Goal: Task Accomplishment & Management: Manage account settings

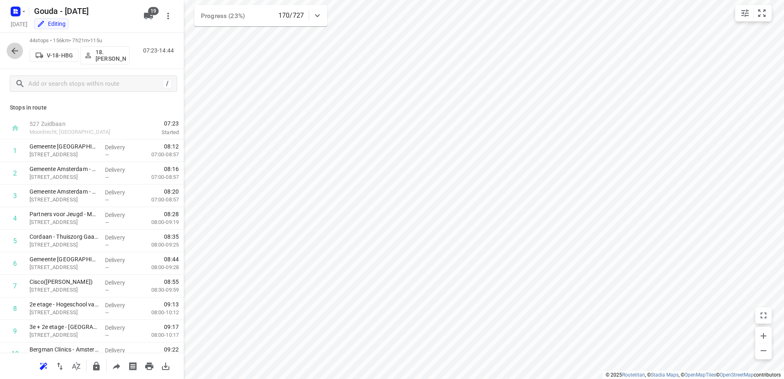
click at [18, 58] on button "button" at bounding box center [15, 51] width 16 height 16
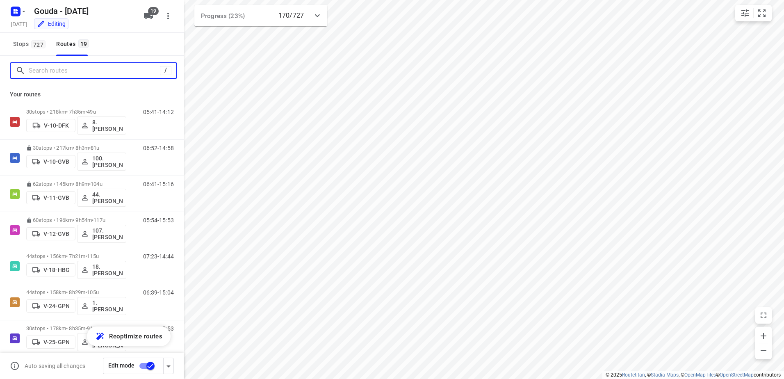
drag, startPoint x: 18, startPoint y: 58, endPoint x: 49, endPoint y: 73, distance: 34.6
click at [49, 73] on input "Search routes" at bounding box center [94, 70] width 131 height 13
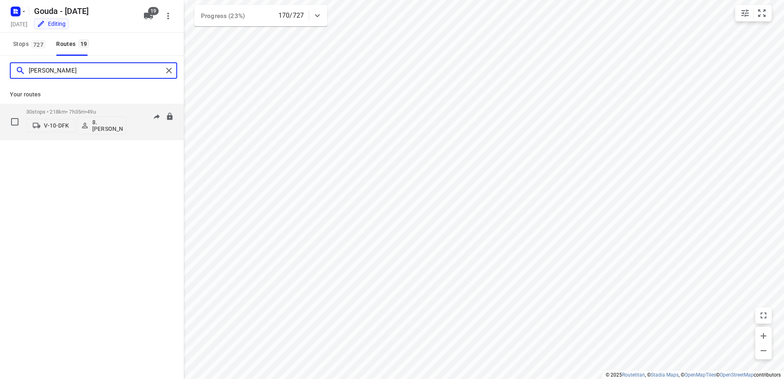
type input "brian"
click at [97, 108] on div "30 stops • 218km • 7h35m • 49u V-10-DFK 8. Brian de Jong" at bounding box center [76, 122] width 100 height 34
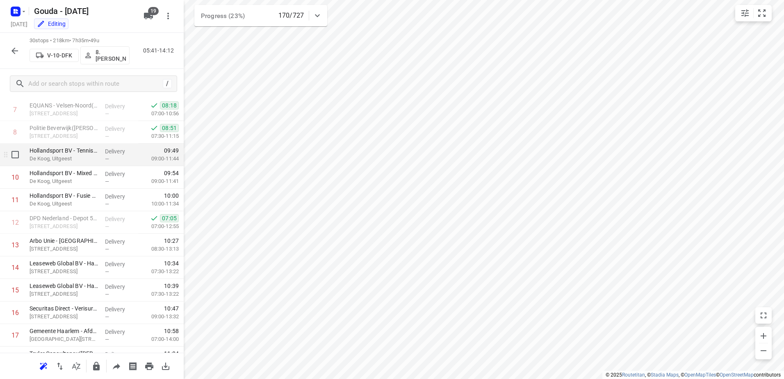
scroll to position [164, 0]
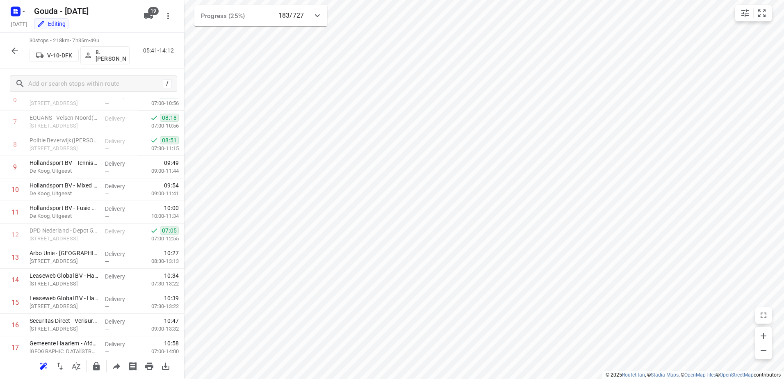
click at [14, 52] on icon "button" at bounding box center [14, 51] width 7 height 7
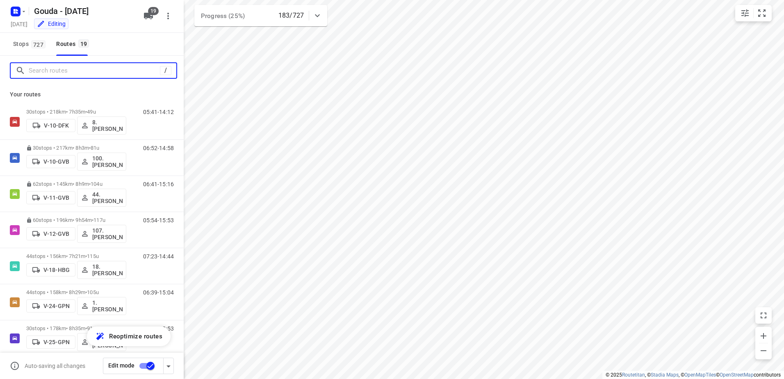
click at [52, 72] on input "Search routes" at bounding box center [94, 70] width 131 height 13
click at [107, 72] on input "Search routes" at bounding box center [94, 70] width 131 height 13
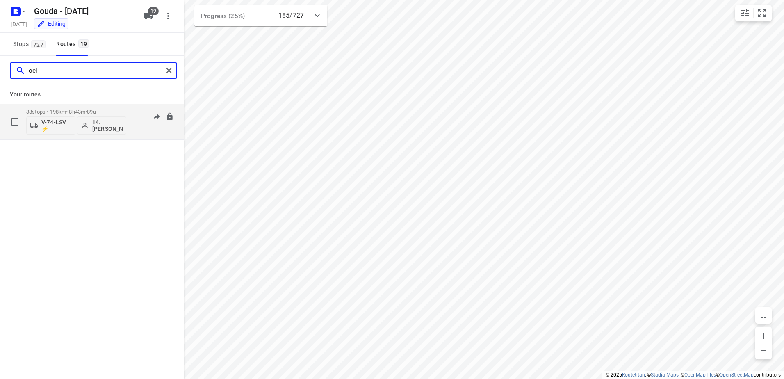
type input "oel"
click at [77, 109] on p "38 stops • 198km • 8h43m • 89u" at bounding box center [76, 112] width 100 height 6
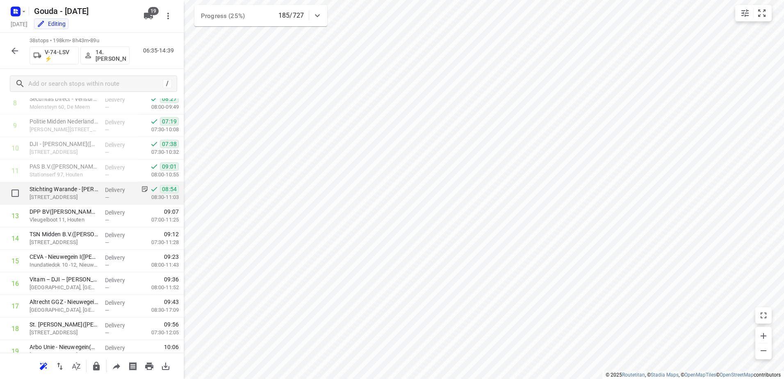
scroll to position [205, 0]
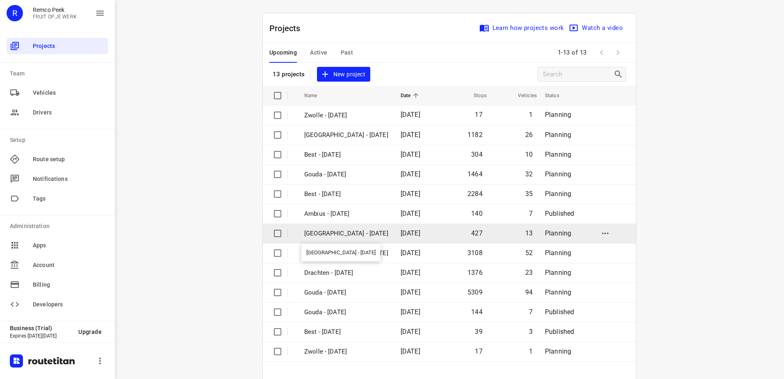
click at [361, 232] on p "[GEOGRAPHIC_DATA] - [DATE]" at bounding box center [346, 233] width 84 height 9
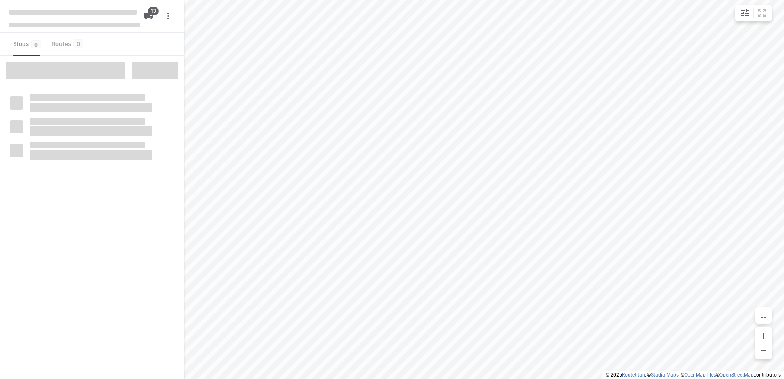
checkbox input "true"
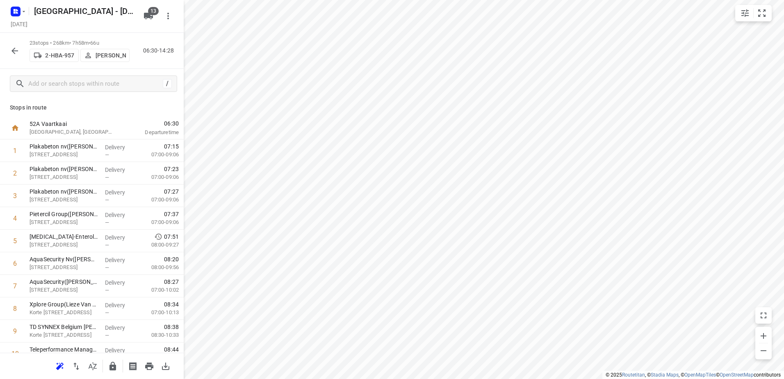
click at [19, 51] on icon "button" at bounding box center [15, 51] width 10 height 10
drag, startPoint x: 171, startPoint y: 123, endPoint x: 147, endPoint y: 121, distance: 23.8
click at [147, 121] on span "06:00" at bounding box center [152, 123] width 54 height 8
drag, startPoint x: 147, startPoint y: 121, endPoint x: 171, endPoint y: 145, distance: 33.3
click at [171, 145] on div "1 LIGO - Centrum voor Basiseducatie Halle-Vilvoorde(Emma Hollemans) Gemeenteple…" at bounding box center [92, 375] width 184 height 473
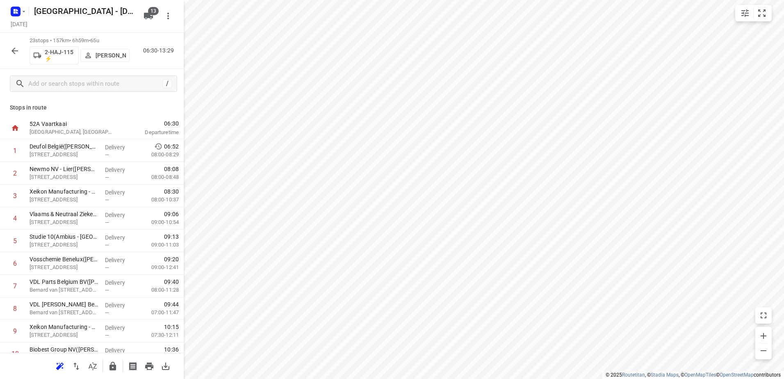
click at [20, 51] on button "button" at bounding box center [15, 51] width 16 height 16
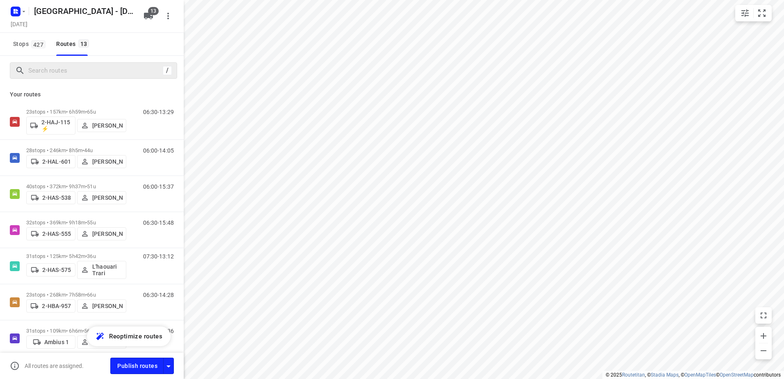
click at [68, 77] on div "/" at bounding box center [93, 70] width 167 height 16
click at [72, 68] on input "Search routes" at bounding box center [103, 70] width 148 height 13
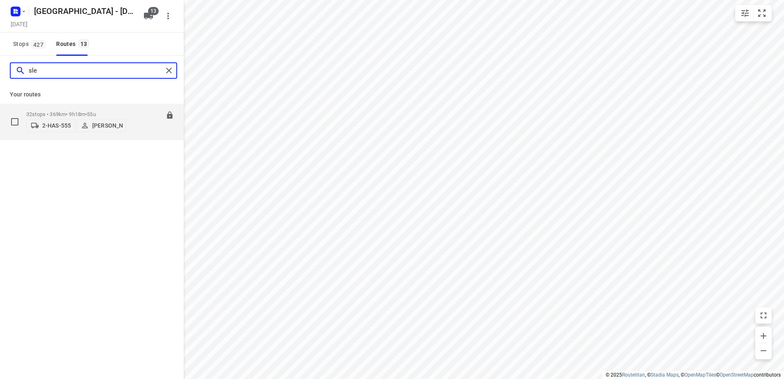
type input "sle"
click at [95, 107] on div "32 stops • 369km • 9h18m • 55u 2-HAS-555 Dirk Slegers" at bounding box center [76, 121] width 100 height 29
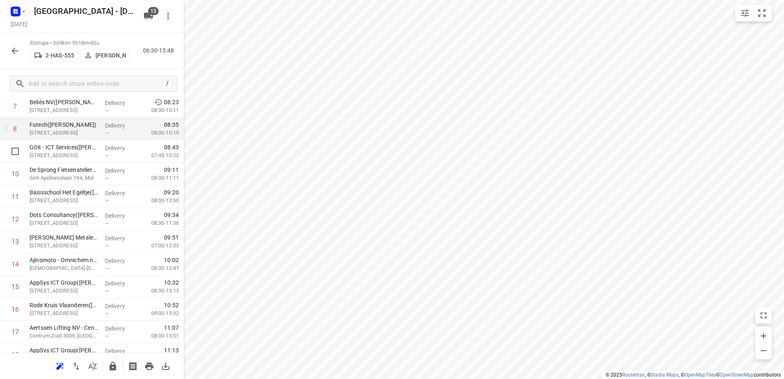
scroll to position [123, 0]
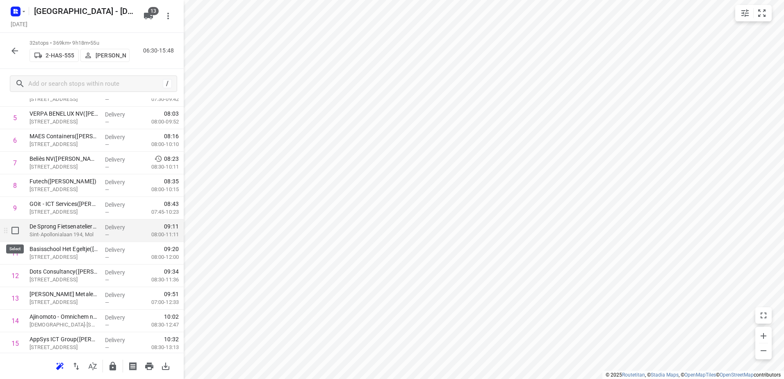
click at [9, 232] on input "checkbox" at bounding box center [15, 230] width 16 height 16
checkbox input "true"
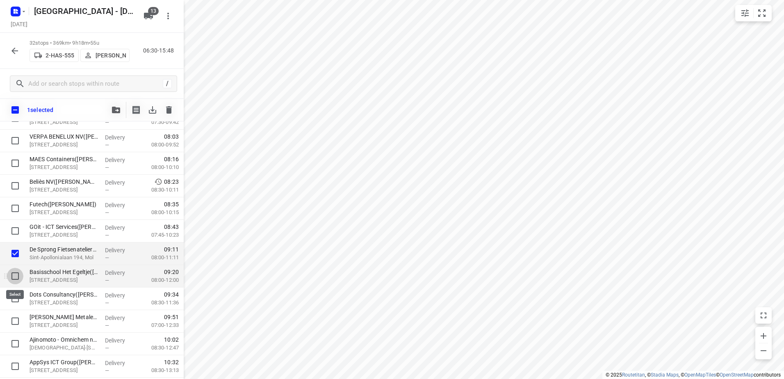
click at [17, 278] on input "checkbox" at bounding box center [15, 276] width 16 height 16
checkbox input "true"
drag, startPoint x: 16, startPoint y: 295, endPoint x: 16, endPoint y: 308, distance: 13.5
click at [16, 296] on input "checkbox" at bounding box center [15, 298] width 16 height 16
checkbox input "true"
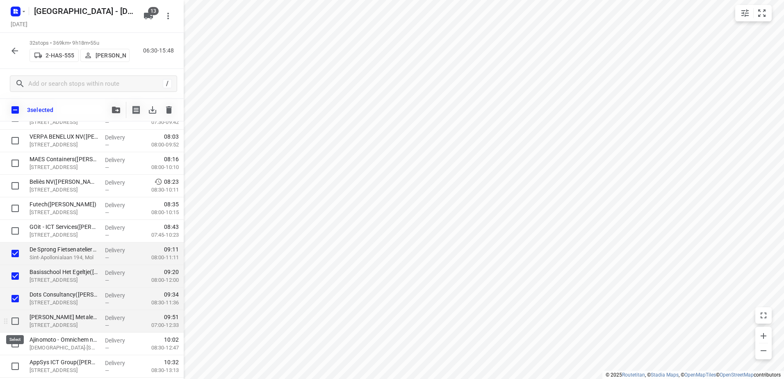
click at [14, 318] on input "checkbox" at bounding box center [15, 321] width 16 height 16
checkbox input "true"
click at [13, 344] on input "checkbox" at bounding box center [15, 343] width 16 height 16
checkbox input "true"
click at [121, 108] on button "button" at bounding box center [116, 110] width 16 height 16
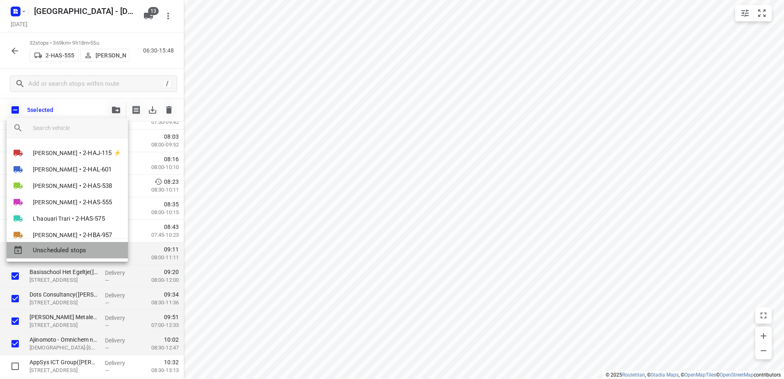
click at [99, 249] on span "Unscheduled stops" at bounding box center [77, 250] width 89 height 9
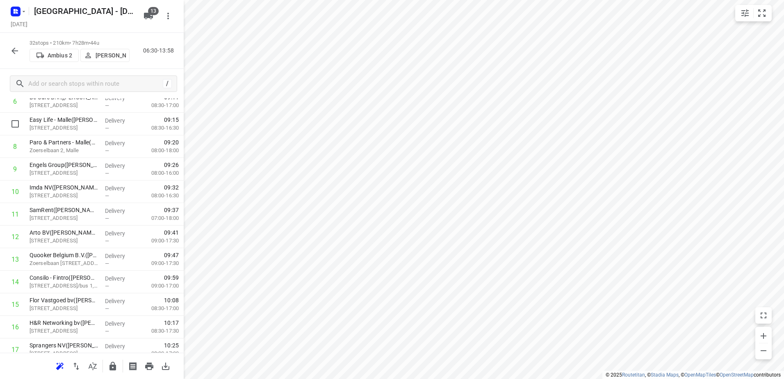
scroll to position [21, 0]
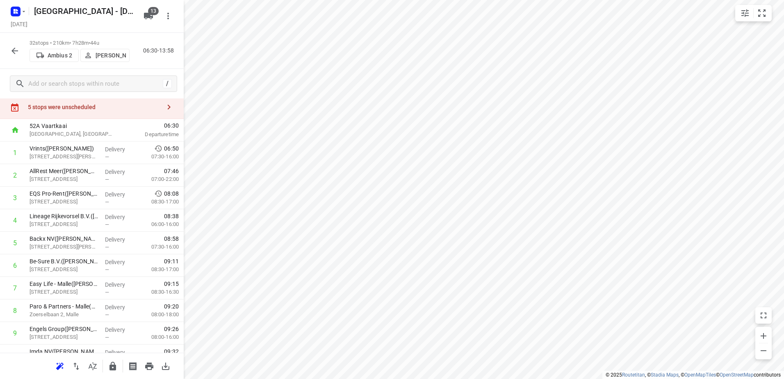
click at [107, 107] on div "5 stops were unscheduled" at bounding box center [94, 107] width 133 height 7
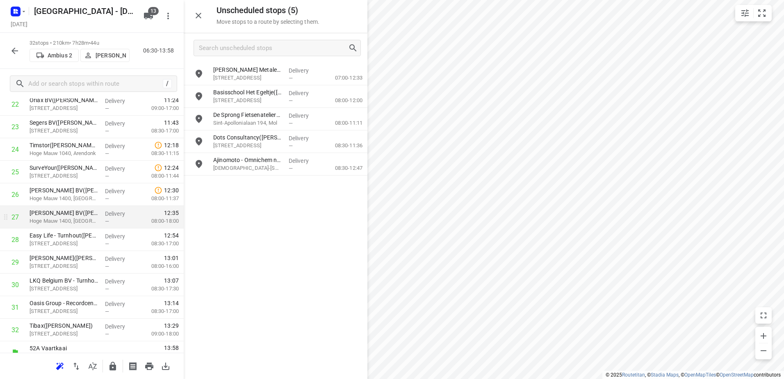
scroll to position [554, 0]
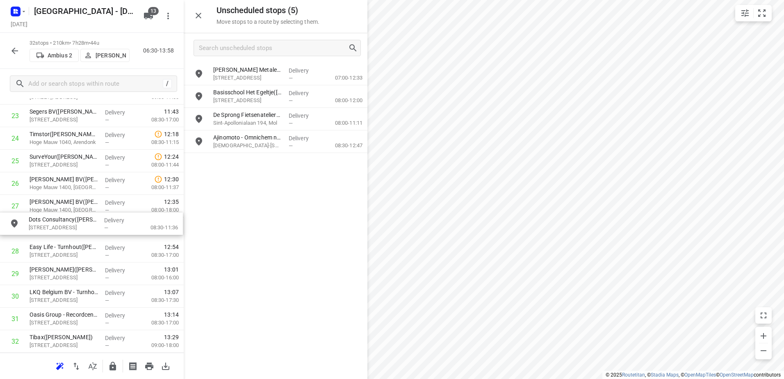
drag, startPoint x: 305, startPoint y: 148, endPoint x: 196, endPoint y: 214, distance: 126.3
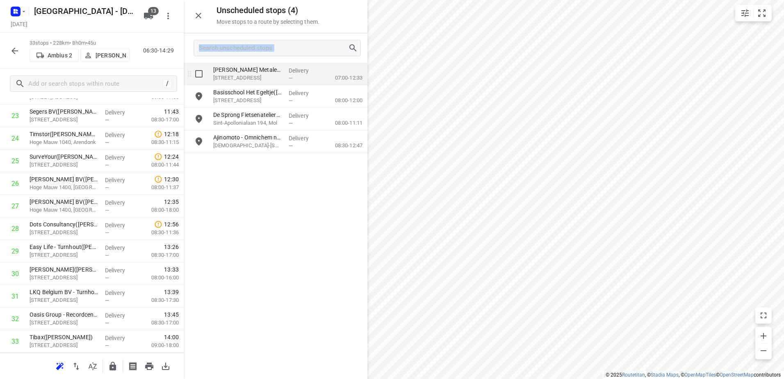
drag, startPoint x: 326, startPoint y: 60, endPoint x: 316, endPoint y: 70, distance: 14.2
click at [316, 70] on div "Unscheduled stops ( 4 ) Move stops to a route by selecting them. Van Hees Metal…" at bounding box center [276, 189] width 184 height 379
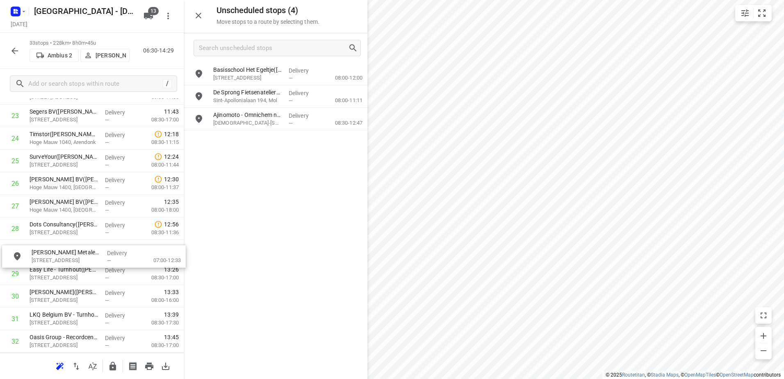
drag, startPoint x: 316, startPoint y: 70, endPoint x: 125, endPoint y: 247, distance: 260.4
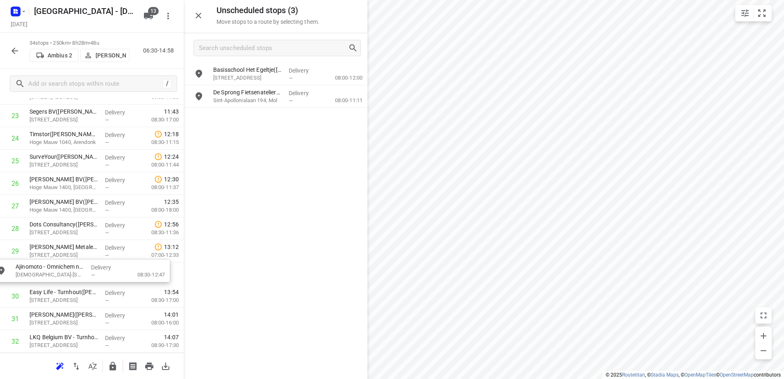
drag, startPoint x: 223, startPoint y: 160, endPoint x: 109, endPoint y: 268, distance: 156.8
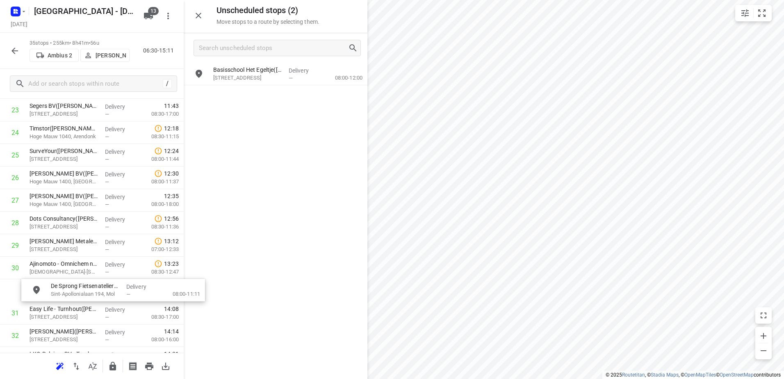
drag, startPoint x: 311, startPoint y: 92, endPoint x: 134, endPoint y: 286, distance: 262.9
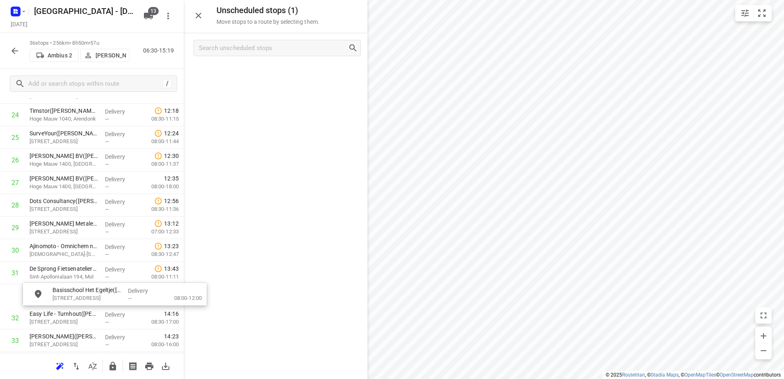
scroll to position [580, 2]
drag, startPoint x: 255, startPoint y: 102, endPoint x: 102, endPoint y: 292, distance: 243.1
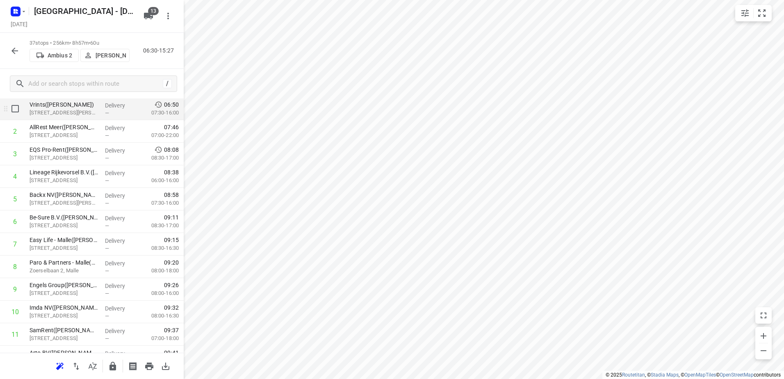
scroll to position [0, 0]
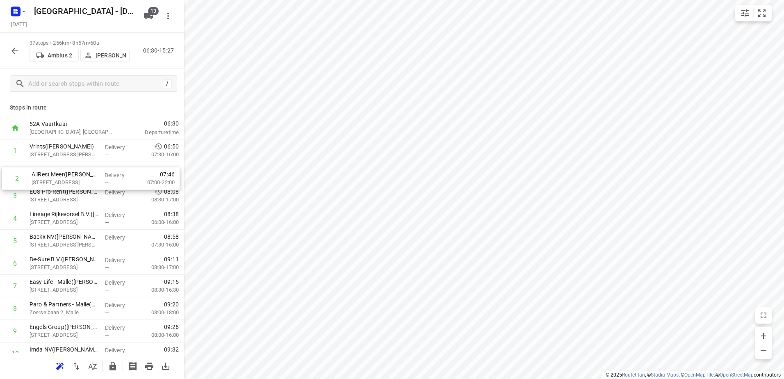
drag, startPoint x: 134, startPoint y: 168, endPoint x: 138, endPoint y: 166, distance: 4.6
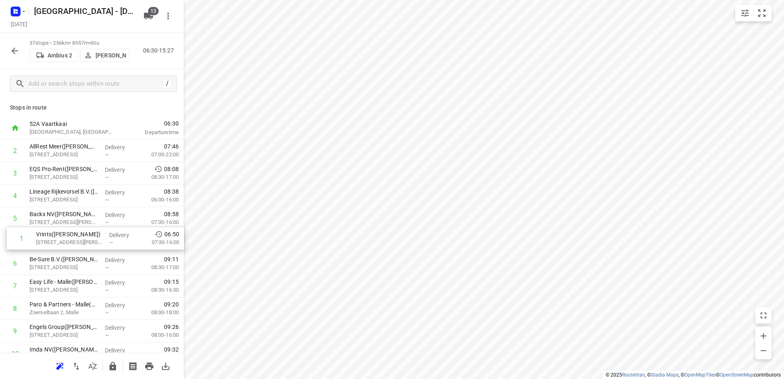
drag, startPoint x: 134, startPoint y: 143, endPoint x: 138, endPoint y: 241, distance: 98.0
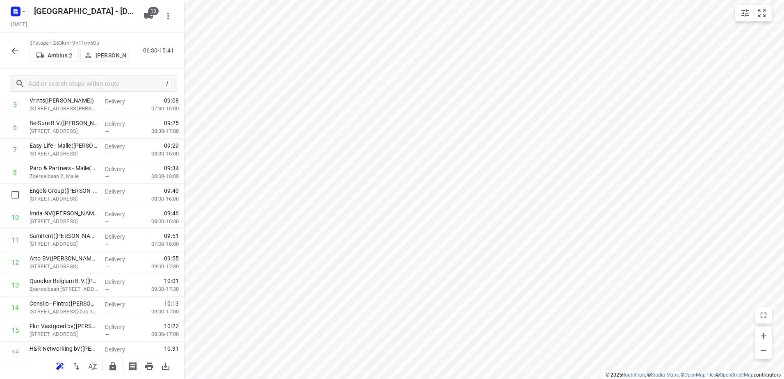
scroll to position [152, 0]
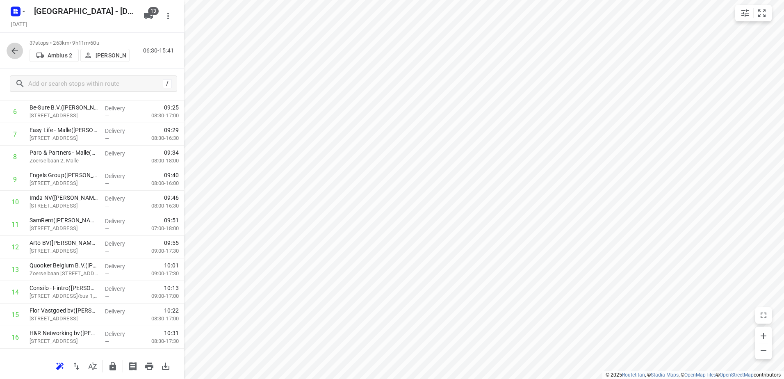
click at [14, 55] on icon "button" at bounding box center [15, 51] width 10 height 10
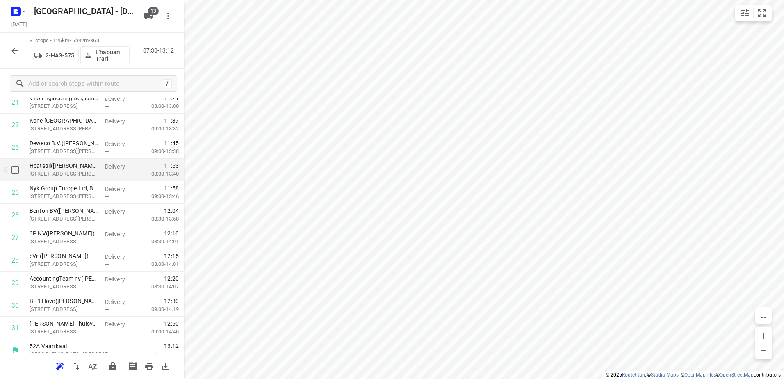
scroll to position [508, 0]
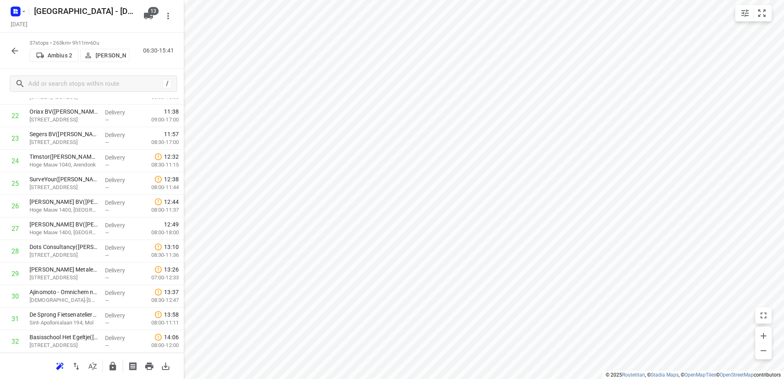
click at [11, 51] on icon "button" at bounding box center [15, 51] width 10 height 10
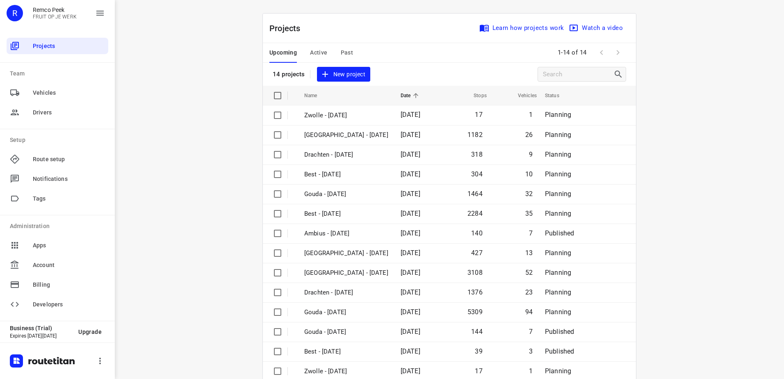
click at [352, 56] on div "Upcoming Active Past" at bounding box center [317, 53] width 97 height 20
click at [348, 50] on span "Past" at bounding box center [347, 53] width 13 height 10
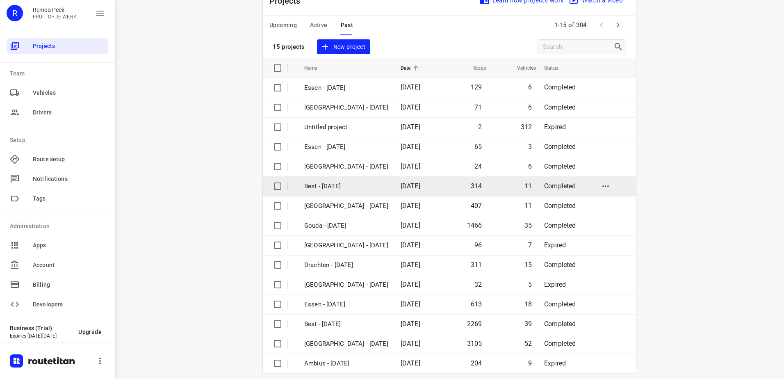
scroll to position [36, 0]
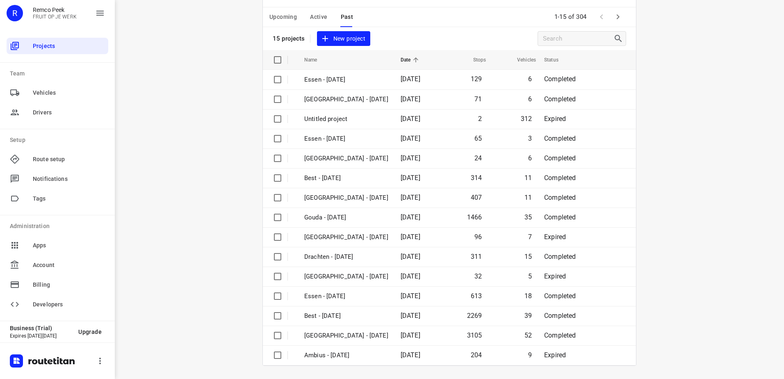
click at [614, 14] on icon "button" at bounding box center [618, 17] width 10 height 10
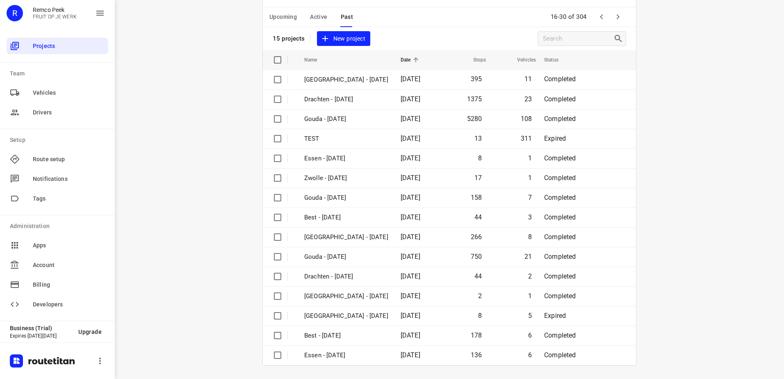
click at [617, 14] on icon "button" at bounding box center [618, 17] width 10 height 10
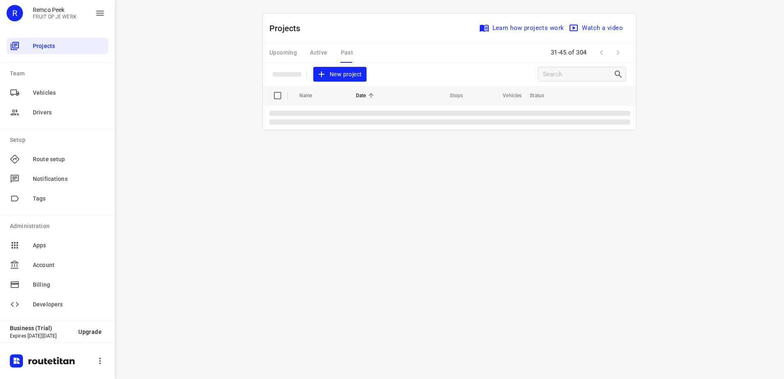
scroll to position [0, 0]
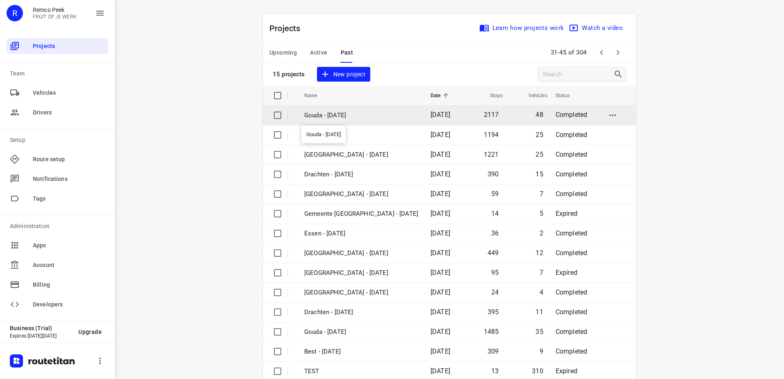
click at [367, 114] on p "Gouda - Wednesday" at bounding box center [361, 115] width 114 height 9
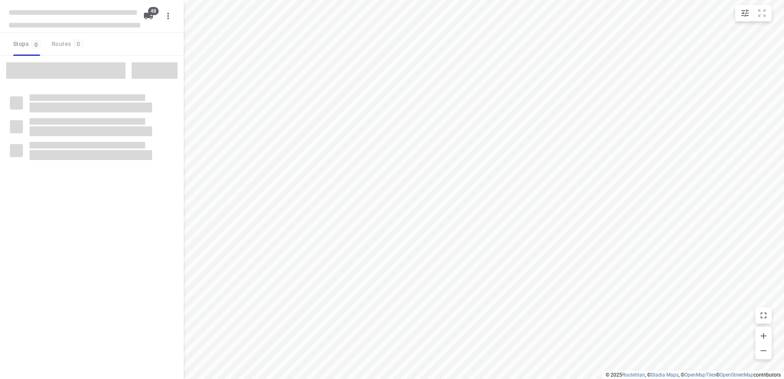
checkbox input "true"
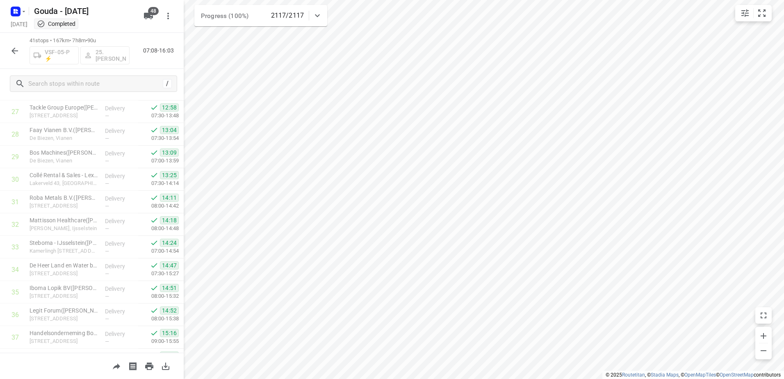
scroll to position [734, 0]
click at [22, 6] on icon "button" at bounding box center [15, 11] width 13 height 13
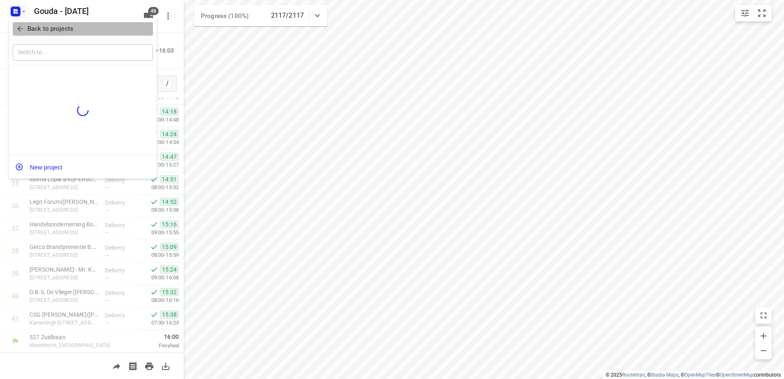
click at [30, 26] on p "Back to projects" at bounding box center [50, 28] width 46 height 9
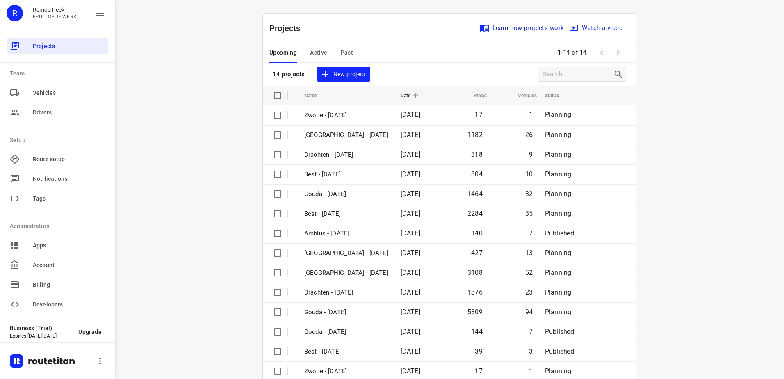
click at [311, 48] on span "Active" at bounding box center [318, 53] width 17 height 10
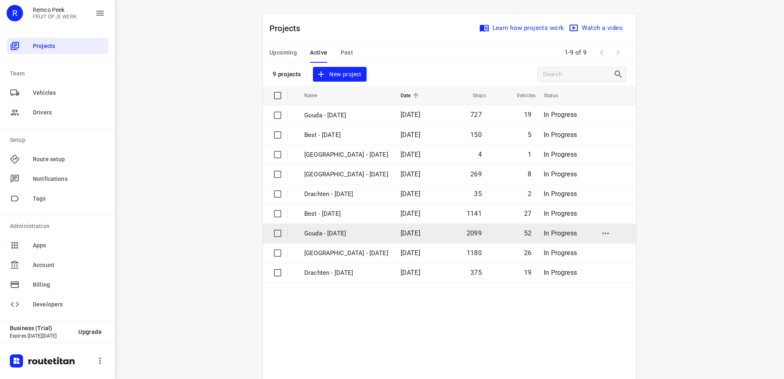
click at [349, 234] on p "Gouda - Wednesday" at bounding box center [346, 233] width 84 height 9
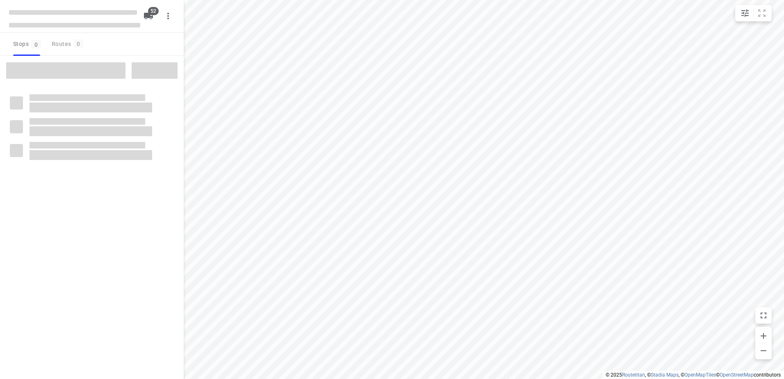
checkbox input "true"
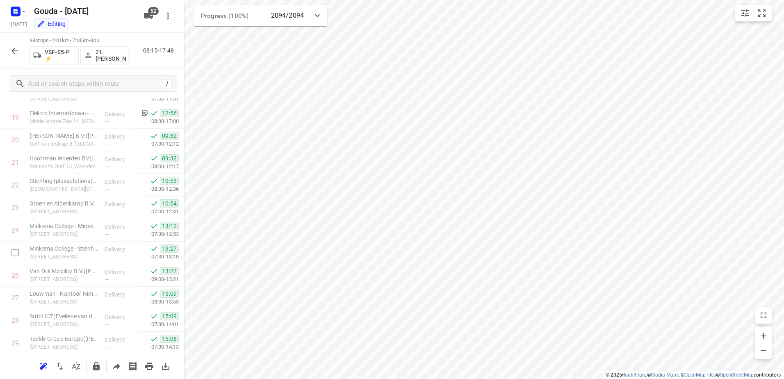
scroll to position [574, 0]
click at [14, 13] on icon "button" at bounding box center [15, 12] width 2 height 2
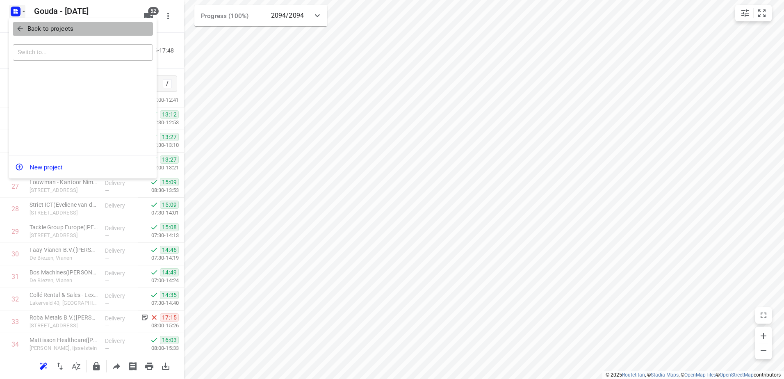
click at [25, 24] on span "Back to projects" at bounding box center [83, 28] width 134 height 9
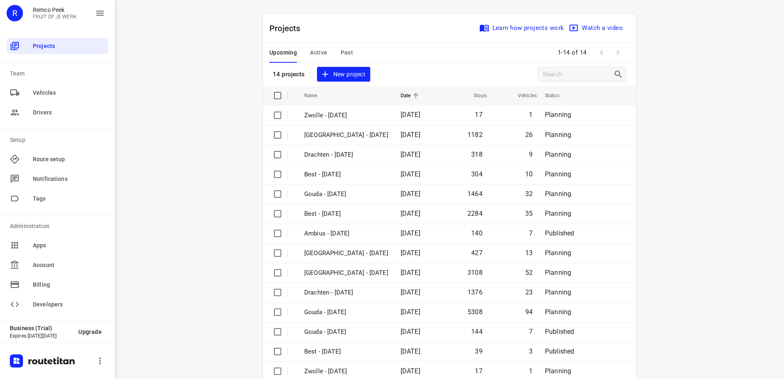
click at [353, 50] on div "Upcoming Active Past" at bounding box center [317, 53] width 97 height 20
click at [341, 55] on span "Past" at bounding box center [347, 53] width 13 height 10
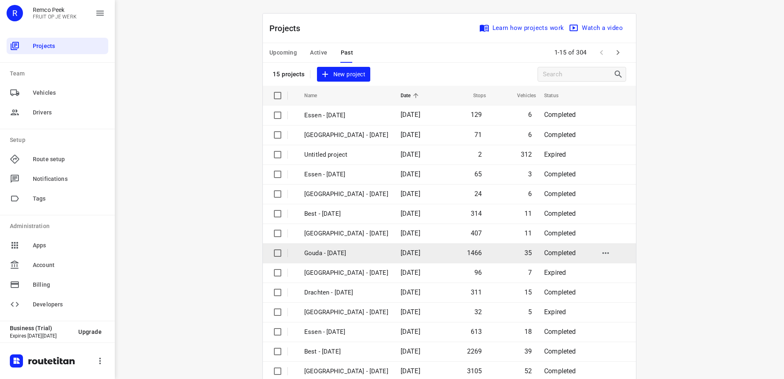
click at [337, 249] on p "Gouda - [DATE]" at bounding box center [346, 252] width 84 height 9
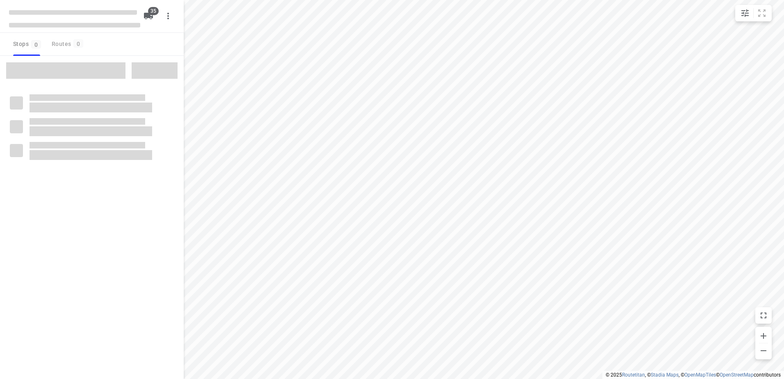
checkbox input "true"
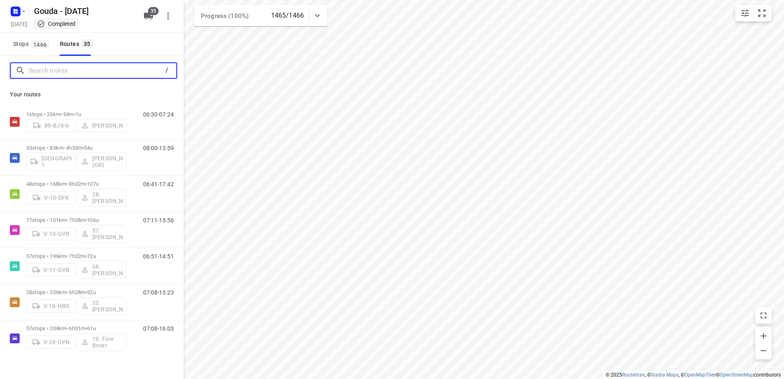
click at [100, 72] on input "Search routes" at bounding box center [96, 70] width 134 height 13
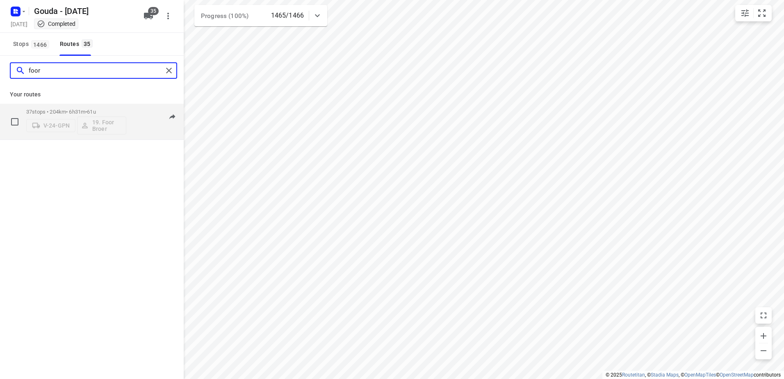
type input "foor"
click at [61, 111] on p "37 stops • 204km • 6h31m • 61u" at bounding box center [76, 112] width 100 height 6
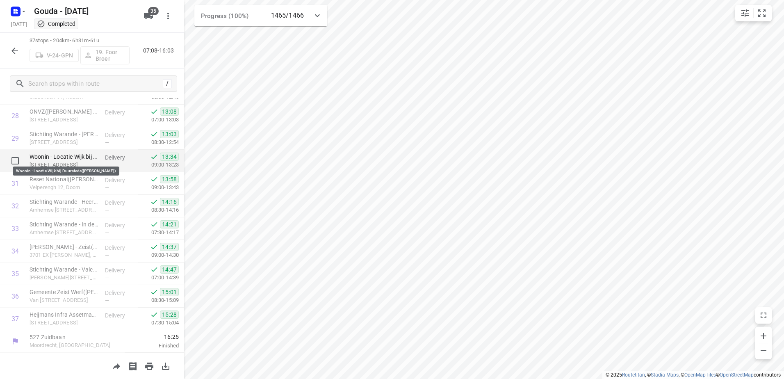
scroll to position [602, 0]
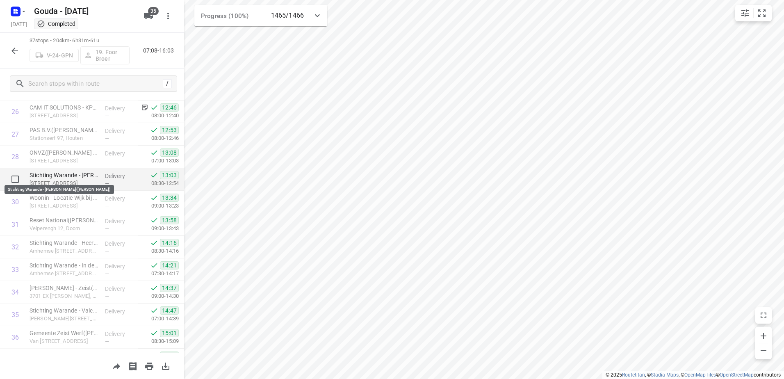
click at [74, 177] on p "Stichting Warande - De Loericker Stee(Marius van den Berg)" at bounding box center [64, 175] width 69 height 8
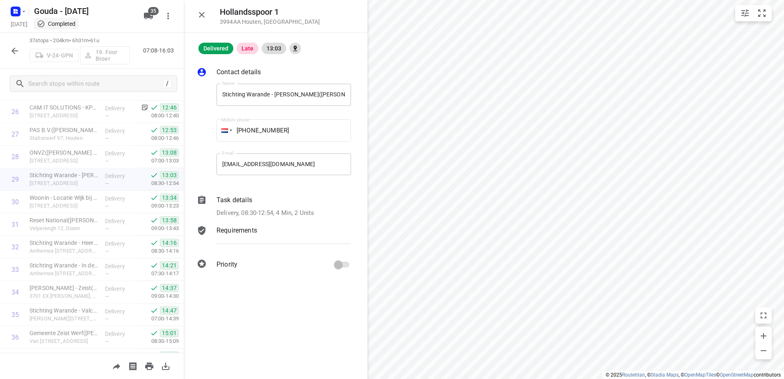
click at [286, 204] on div "Task details" at bounding box center [283, 200] width 134 height 10
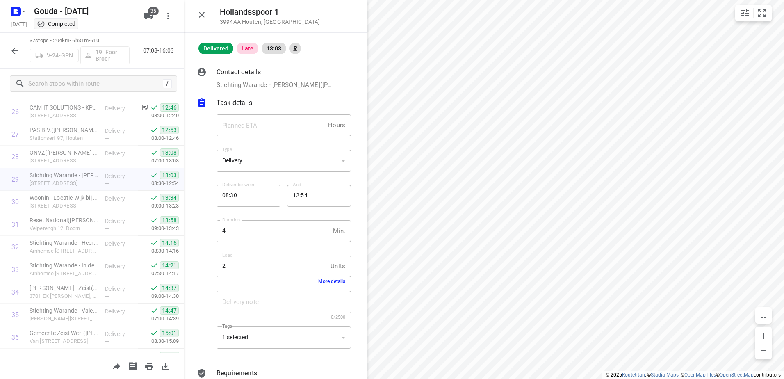
click at [318, 279] on button "More details" at bounding box center [331, 281] width 27 height 6
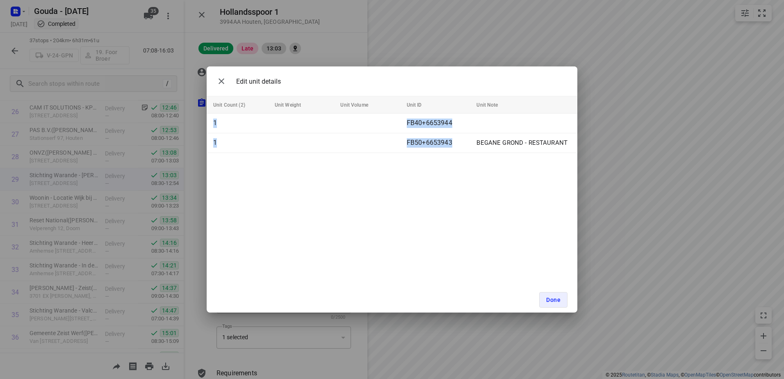
drag, startPoint x: 473, startPoint y: 144, endPoint x: 581, endPoint y: 149, distance: 107.5
click at [581, 149] on div "Edit unit details Unit Count (2) Unit Weight Unit Volume Unit ID Unit Note 1 FB…" at bounding box center [392, 189] width 784 height 379
copy table "Unit Count (2) Unit Weight Unit Volume Unit ID Unit Note 1 FB40+6653944 1 FB50+…"
click at [220, 81] on icon "button" at bounding box center [221, 81] width 10 height 10
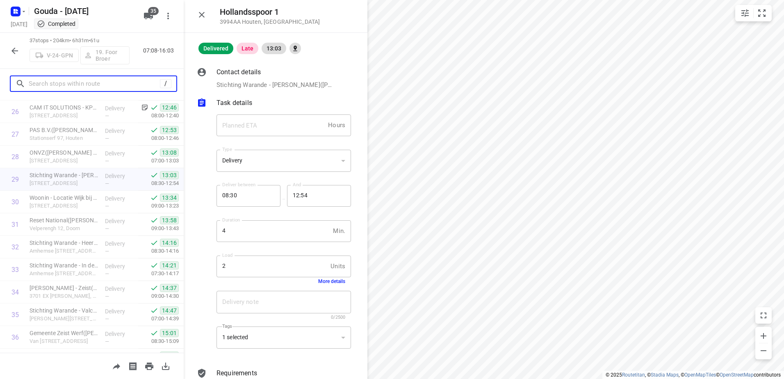
click at [99, 82] on input "text" at bounding box center [94, 83] width 131 height 13
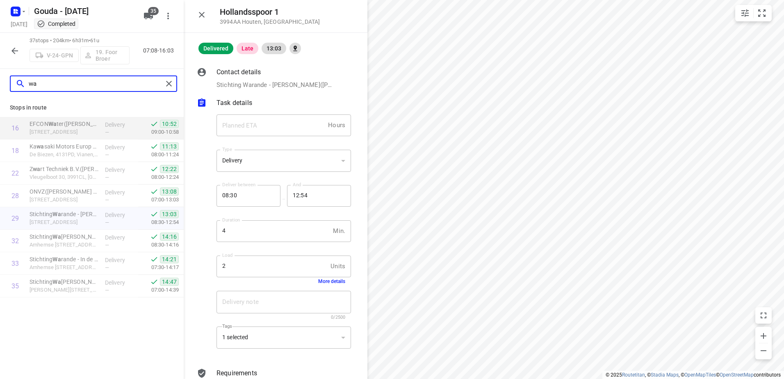
scroll to position [0, 0]
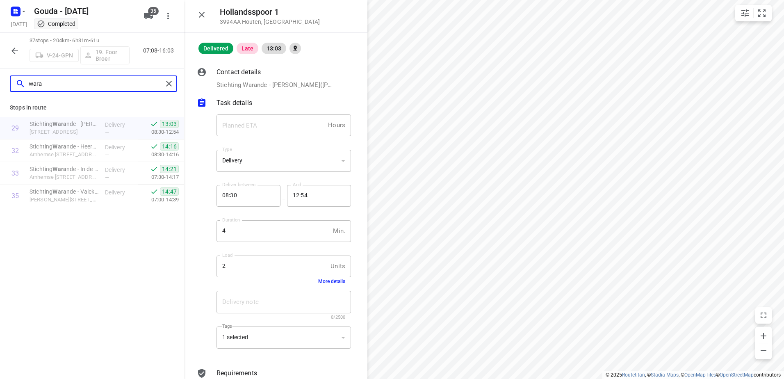
type input "wara"
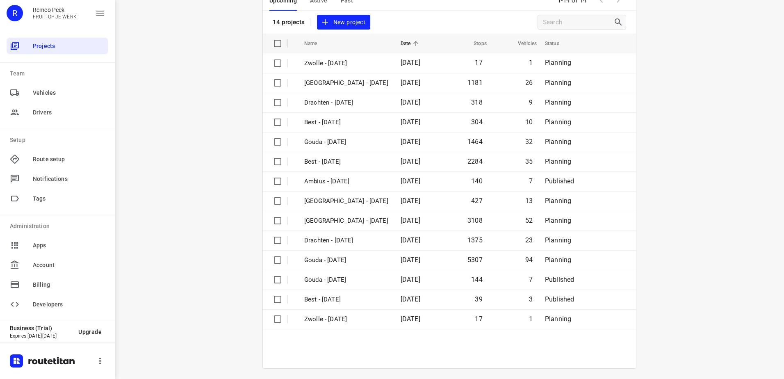
scroll to position [55, 0]
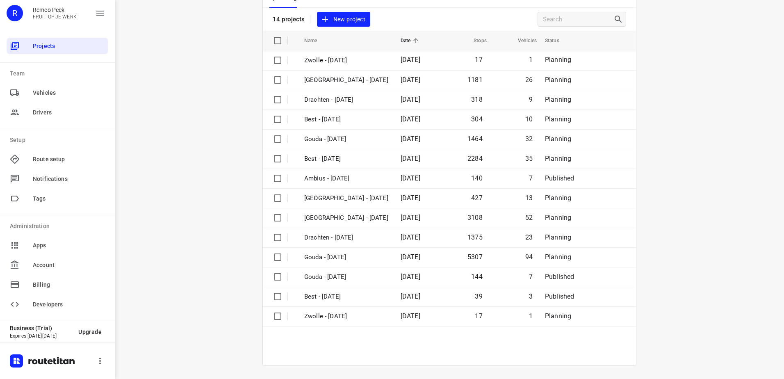
click at [241, 186] on div "i © 2025 Routetitan , © Stadia Maps , © OpenMapTiles © OpenStreetMap contributo…" at bounding box center [449, 189] width 669 height 379
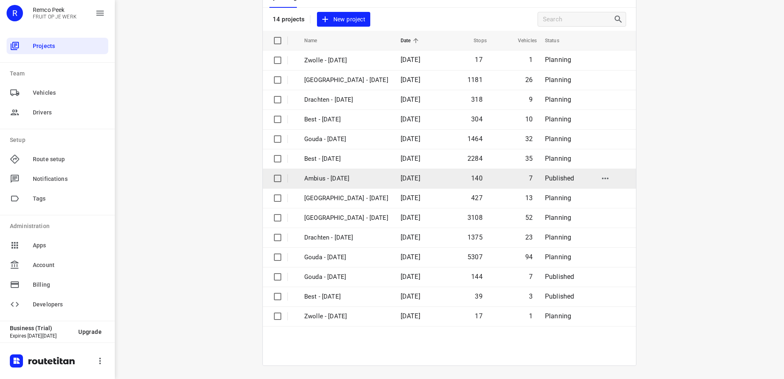
click at [334, 180] on p "Ambius - [DATE]" at bounding box center [346, 178] width 84 height 9
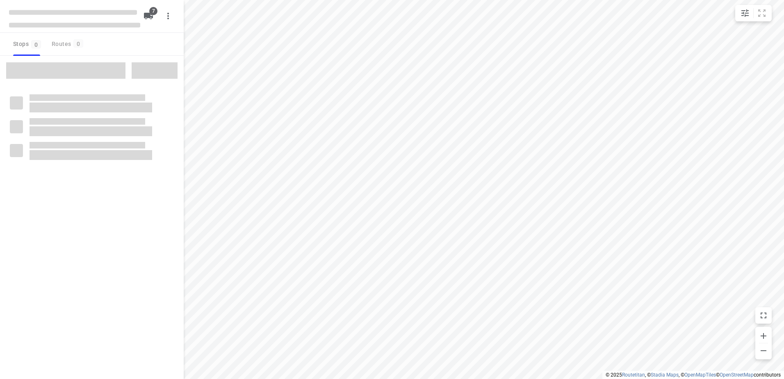
checkbox input "true"
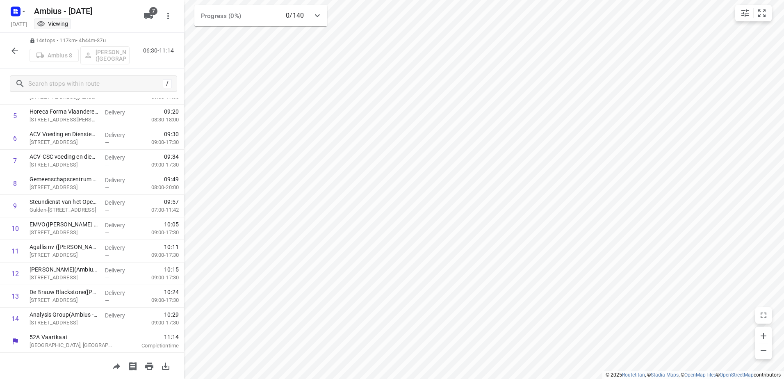
scroll to position [125, 0]
drag, startPoint x: 26, startPoint y: 14, endPoint x: 30, endPoint y: 18, distance: 5.8
click at [26, 16] on div at bounding box center [17, 11] width 20 height 16
click at [25, 12] on icon "button" at bounding box center [23, 11] width 7 height 7
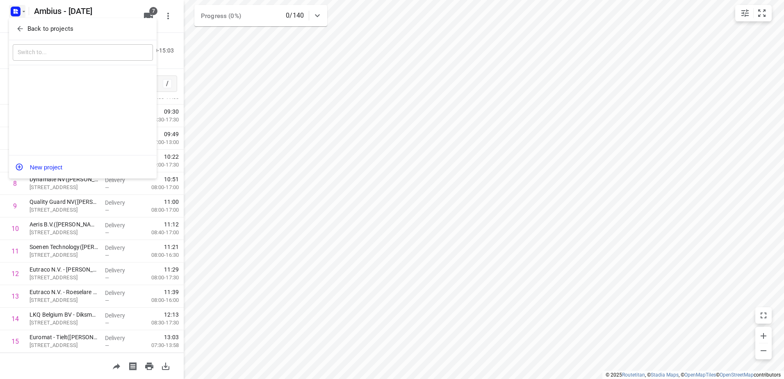
click at [37, 30] on p "Back to projects" at bounding box center [50, 28] width 46 height 9
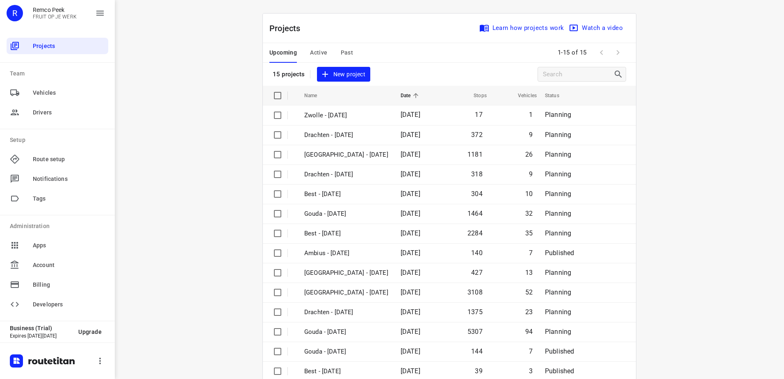
click at [344, 51] on span "Past" at bounding box center [347, 53] width 13 height 10
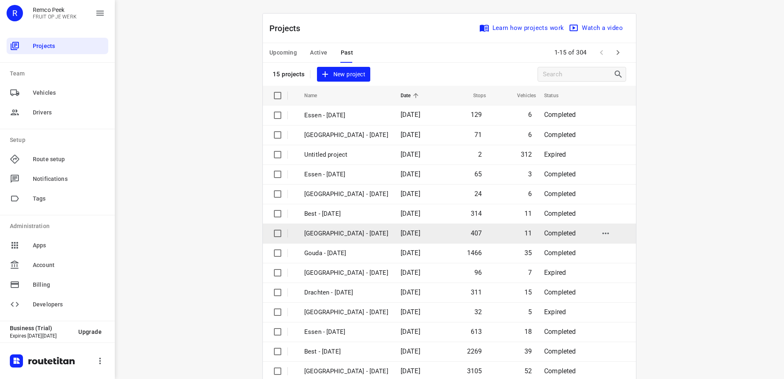
scroll to position [36, 0]
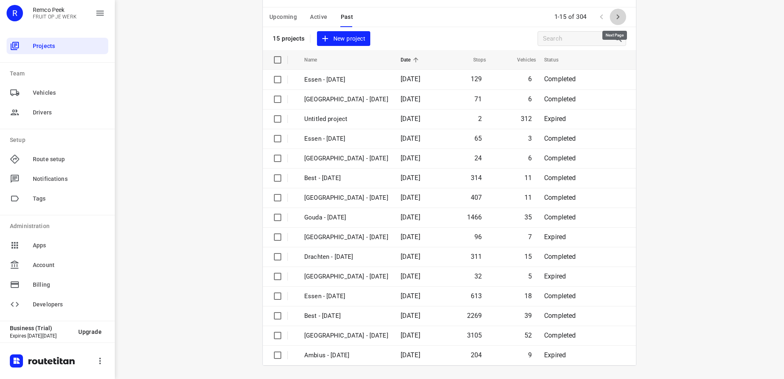
click at [613, 15] on icon "button" at bounding box center [618, 17] width 10 height 10
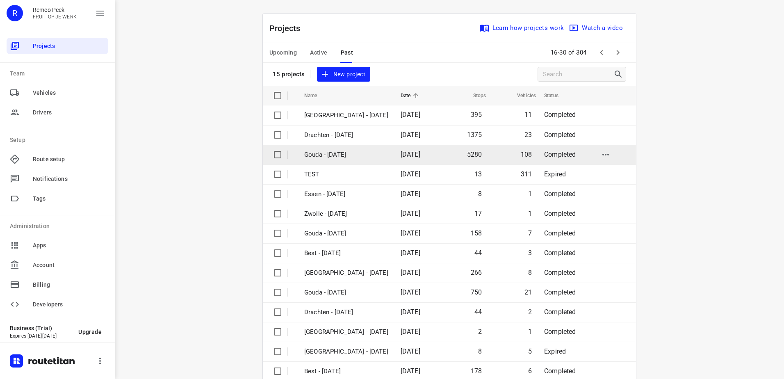
click at [348, 148] on td "Gouda - [DATE]" at bounding box center [345, 155] width 98 height 20
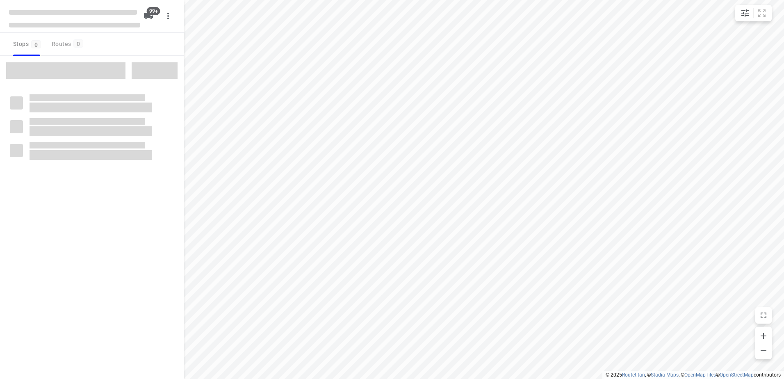
checkbox input "true"
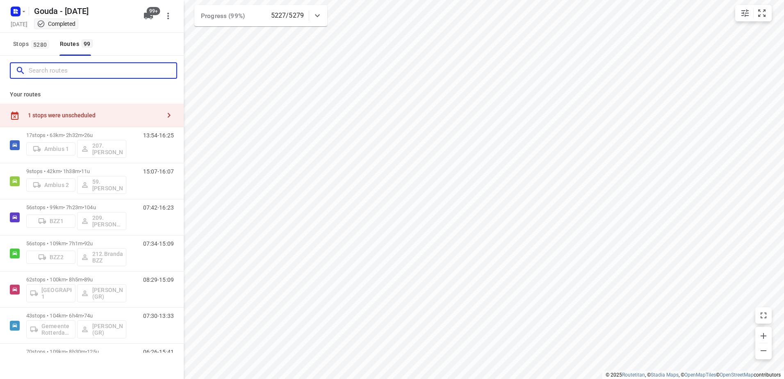
click at [119, 66] on input "Search routes" at bounding box center [103, 70] width 148 height 13
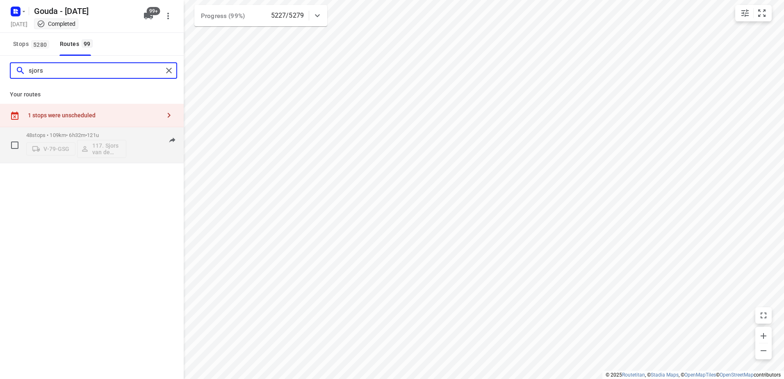
type input "sjors"
click at [99, 134] on span "121u" at bounding box center [93, 135] width 12 height 6
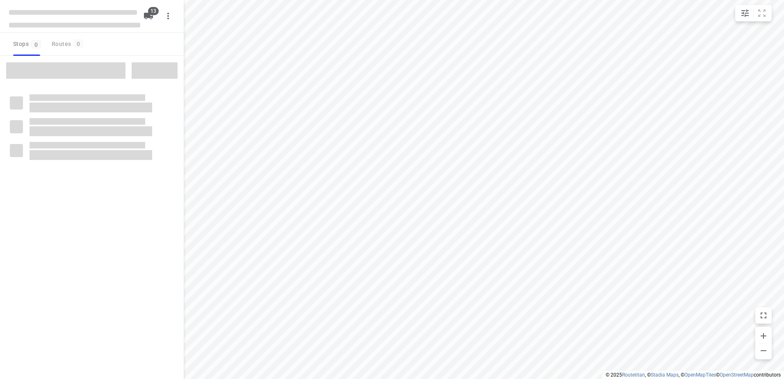
checkbox input "true"
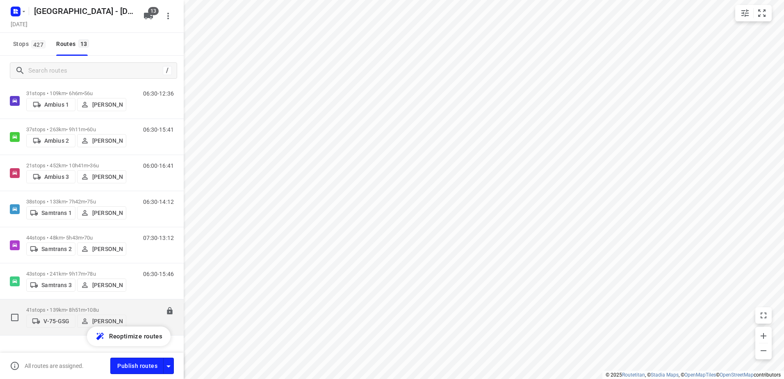
scroll to position [246, 0]
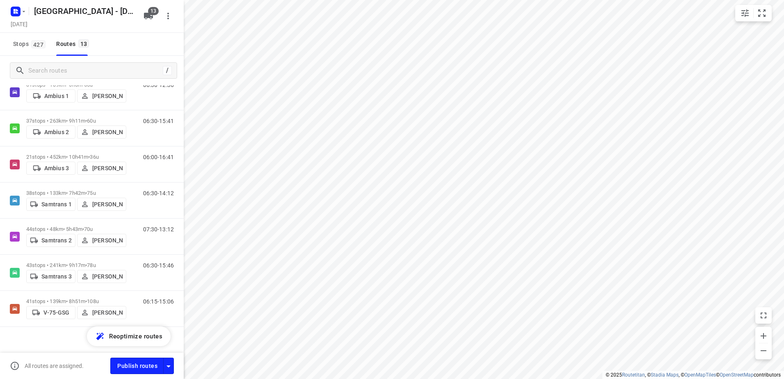
drag, startPoint x: 169, startPoint y: 363, endPoint x: 170, endPoint y: 355, distance: 7.8
click at [170, 361] on icon "button" at bounding box center [169, 366] width 10 height 10
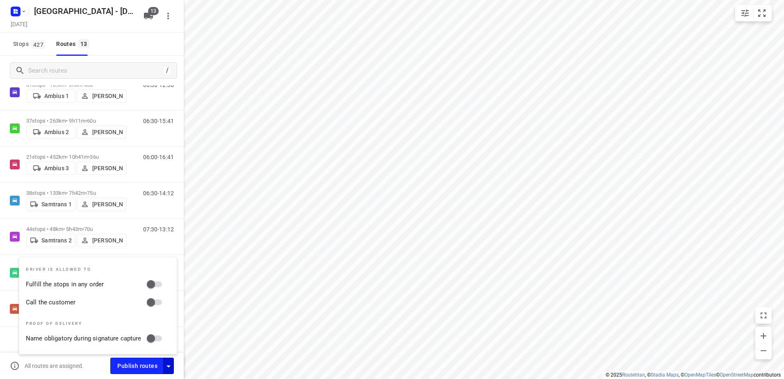
click at [161, 280] on input "Fulfill the stops in any order" at bounding box center [150, 284] width 47 height 16
checkbox input "true"
click at [161, 305] on input "Call the customer" at bounding box center [150, 302] width 47 height 16
checkbox input "true"
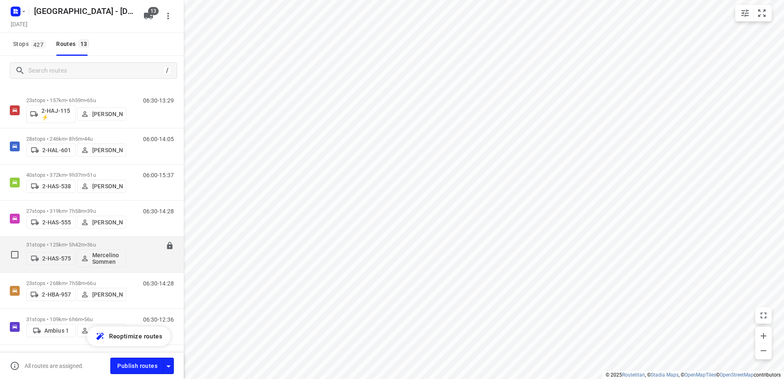
scroll to position [0, 0]
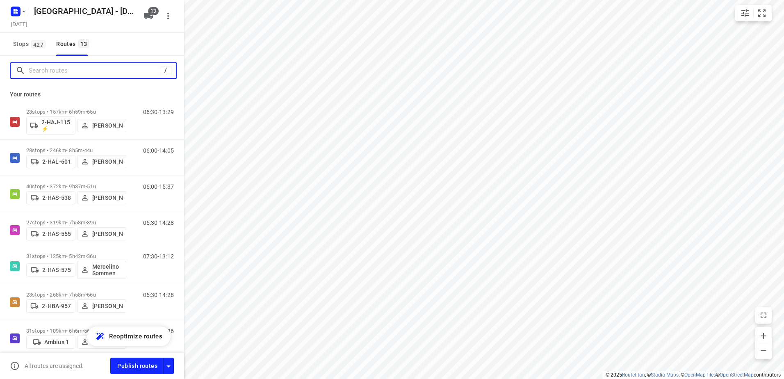
click at [53, 70] on input "Search routes" at bounding box center [94, 70] width 131 height 13
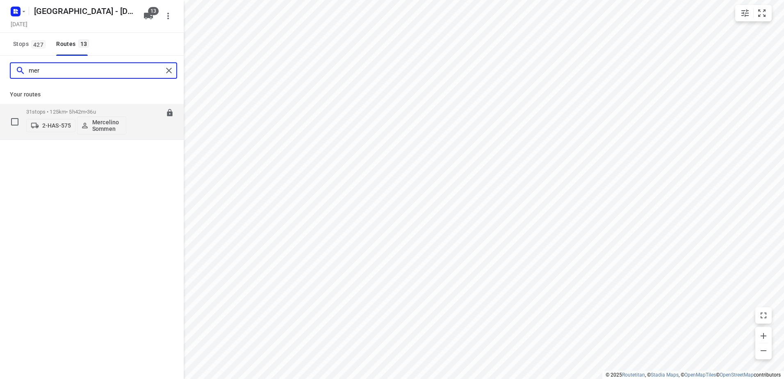
type input "mer"
click at [63, 116] on div "2-HAS-575 Mercelino Sommen" at bounding box center [76, 125] width 100 height 20
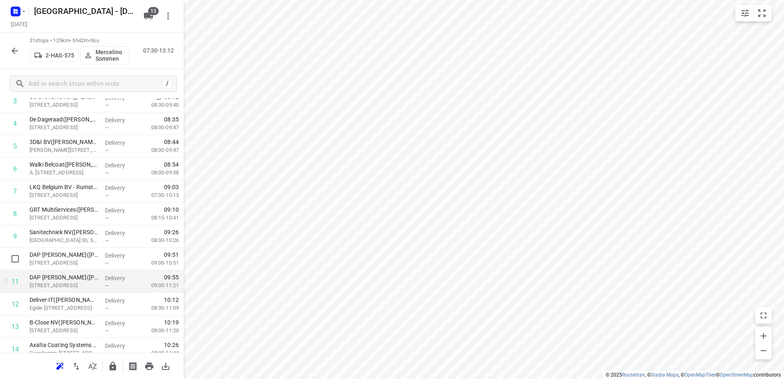
scroll to position [123, 0]
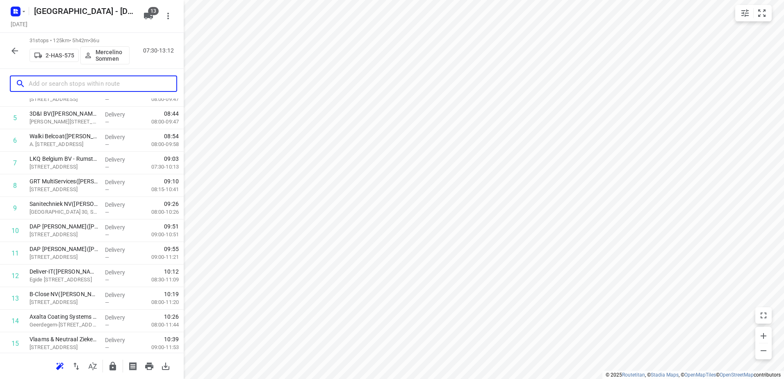
click at [100, 80] on input "text" at bounding box center [103, 83] width 148 height 13
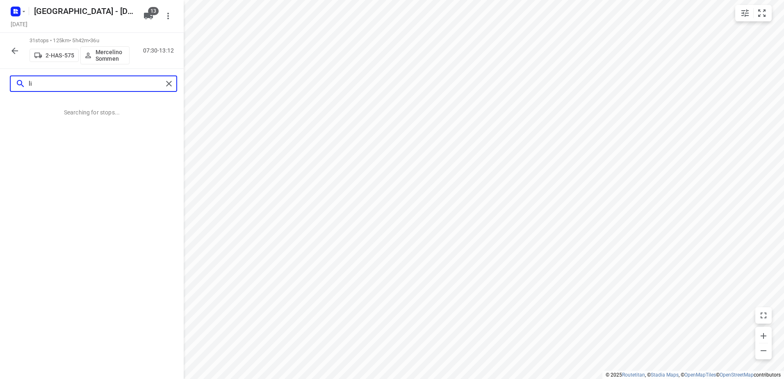
type input "l"
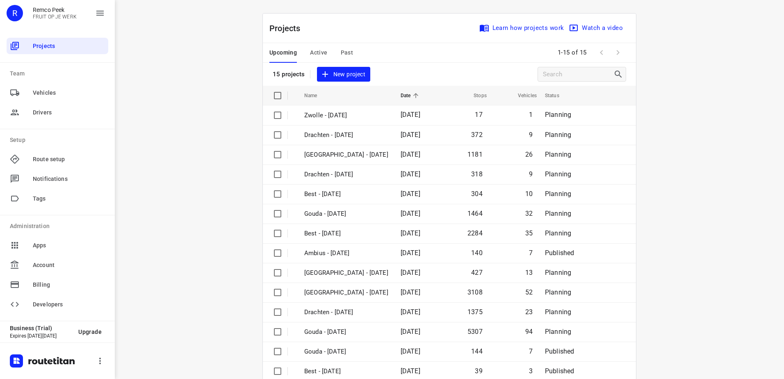
drag, startPoint x: 336, startPoint y: 48, endPoint x: 342, endPoint y: 61, distance: 15.1
click at [335, 48] on div "Upcoming Active Past" at bounding box center [317, 53] width 97 height 20
click at [349, 53] on span "Past" at bounding box center [347, 53] width 13 height 10
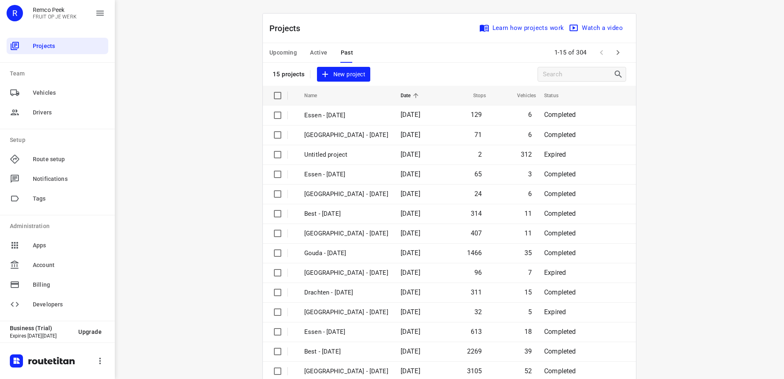
click at [314, 51] on span "Active" at bounding box center [318, 53] width 17 height 10
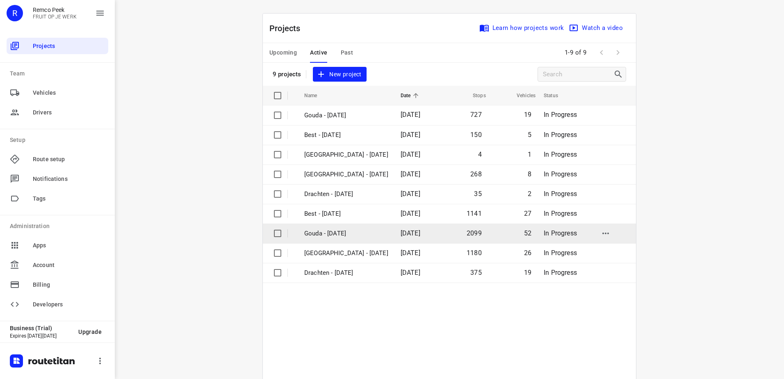
click at [343, 232] on p "Gouda - [DATE]" at bounding box center [346, 233] width 84 height 9
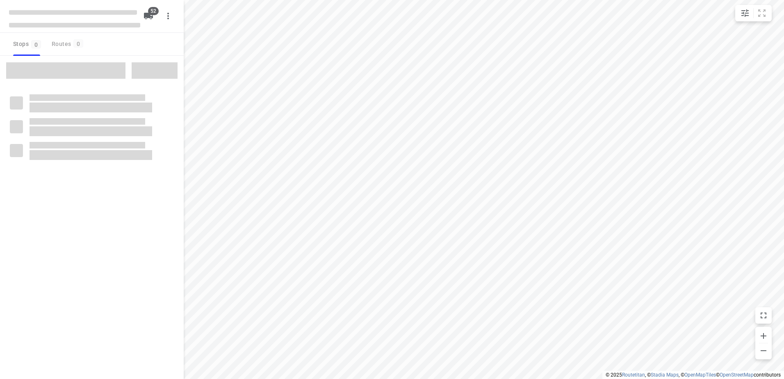
checkbox input "true"
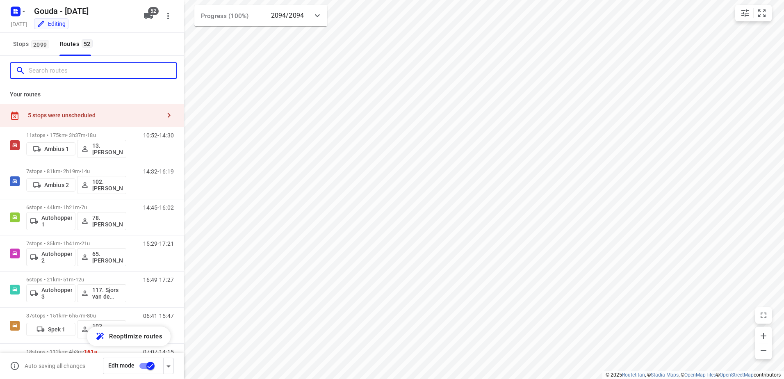
drag, startPoint x: 67, startPoint y: 67, endPoint x: 45, endPoint y: 92, distance: 33.1
click at [69, 69] on input "Search routes" at bounding box center [103, 70] width 148 height 13
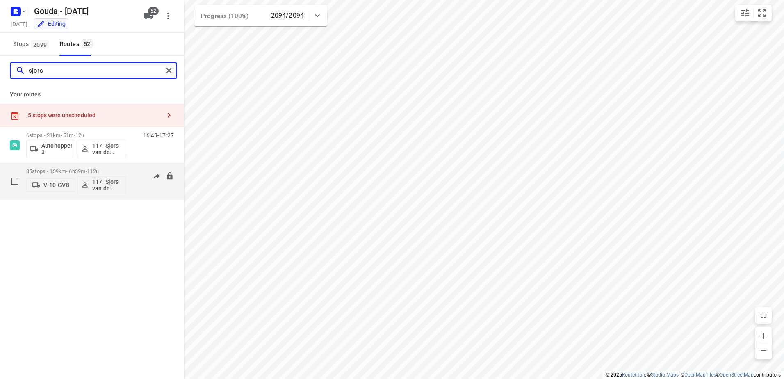
type input "sjors"
click at [108, 170] on p "35 stops • 139km • 6h39m • 112u" at bounding box center [76, 171] width 100 height 6
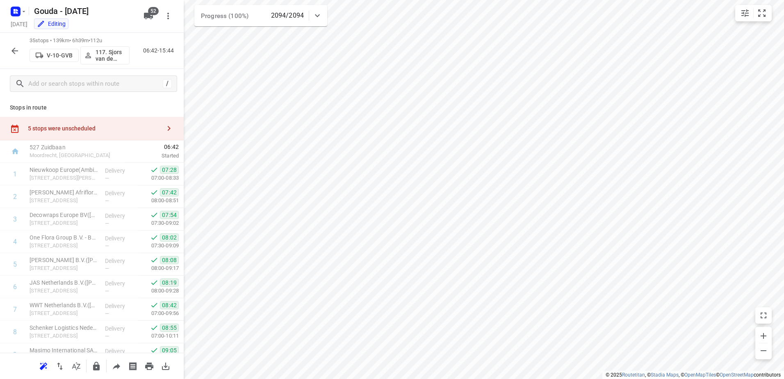
scroll to position [622, 0]
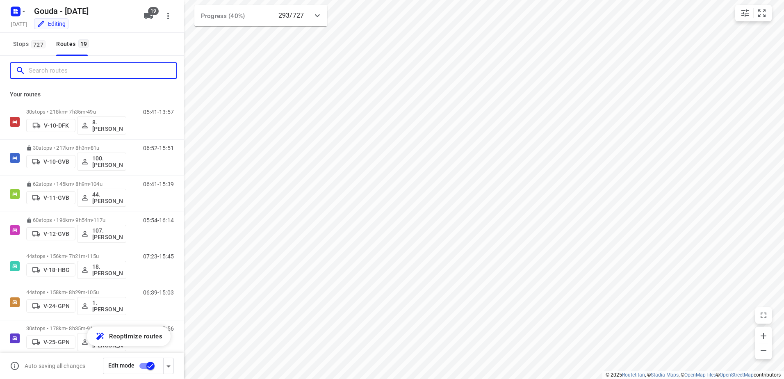
click at [72, 73] on input "Search routes" at bounding box center [103, 70] width 148 height 13
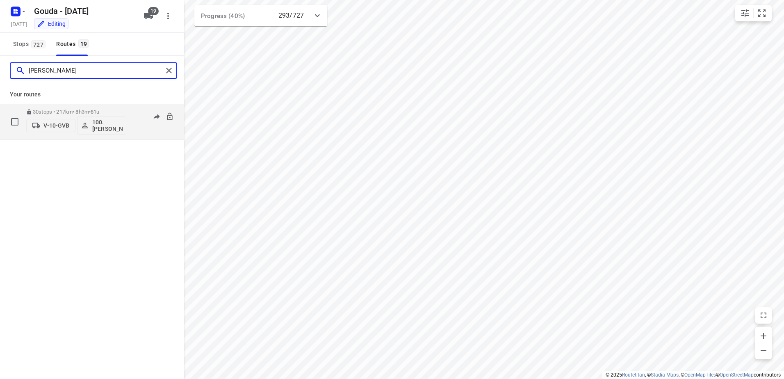
type input "[PERSON_NAME]"
click at [91, 114] on span "•" at bounding box center [90, 112] width 2 height 6
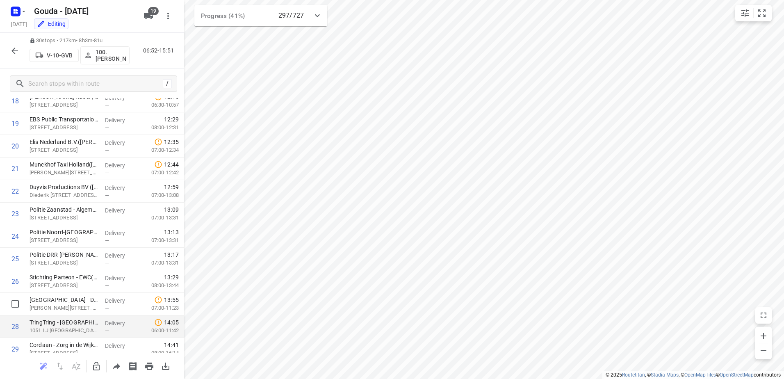
scroll to position [486, 0]
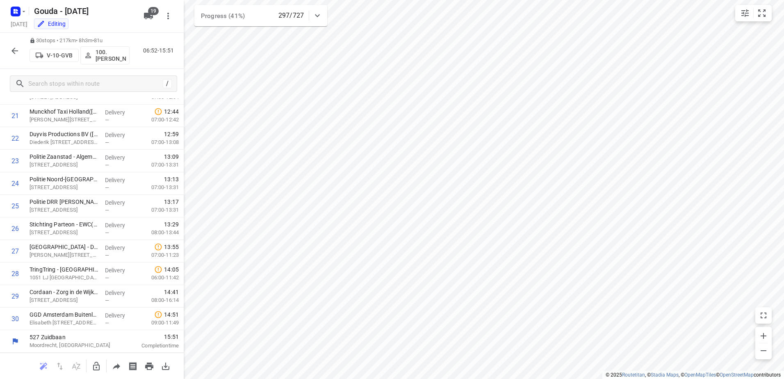
click at [19, 52] on icon "button" at bounding box center [15, 51] width 10 height 10
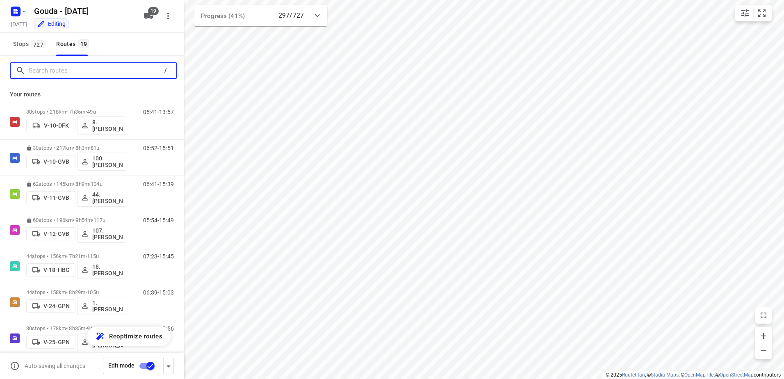
click at [48, 72] on input "Search routes" at bounding box center [94, 70] width 131 height 13
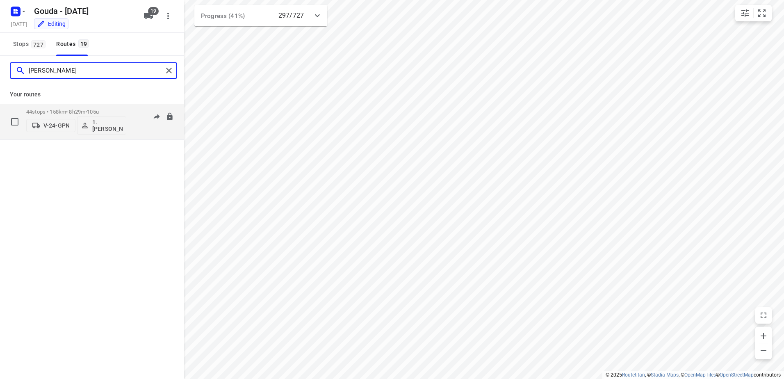
type input "[PERSON_NAME]"
click at [87, 113] on span "•" at bounding box center [86, 112] width 2 height 6
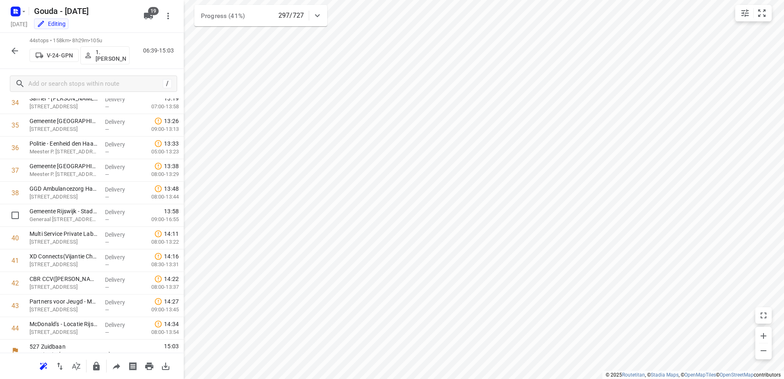
scroll to position [801, 0]
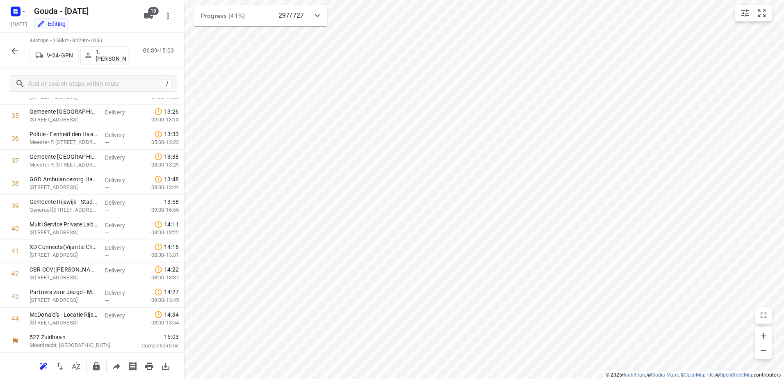
click at [19, 55] on icon "button" at bounding box center [15, 51] width 10 height 10
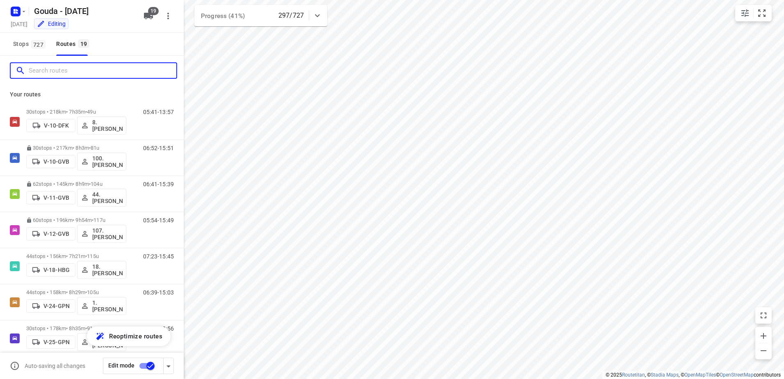
click at [58, 75] on input "Search routes" at bounding box center [103, 70] width 148 height 13
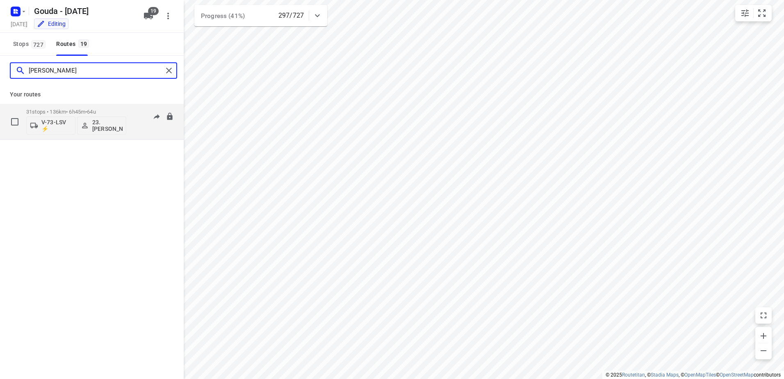
type input "[PERSON_NAME]"
click at [112, 106] on div "31 stops • 136km • 6h45m • 64u V-73-LSV ⚡ 23.[PERSON_NAME]" at bounding box center [76, 122] width 100 height 34
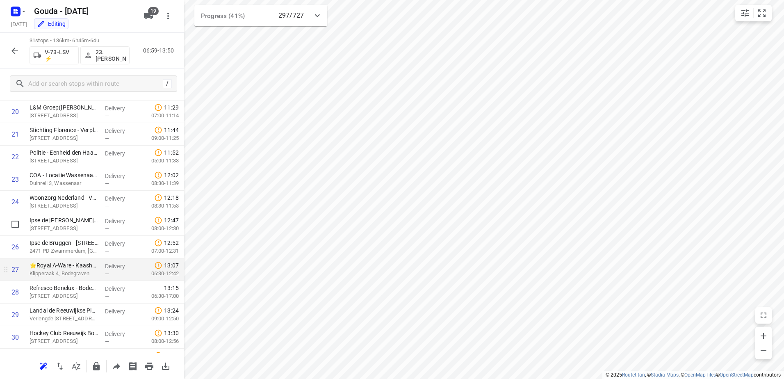
scroll to position [508, 0]
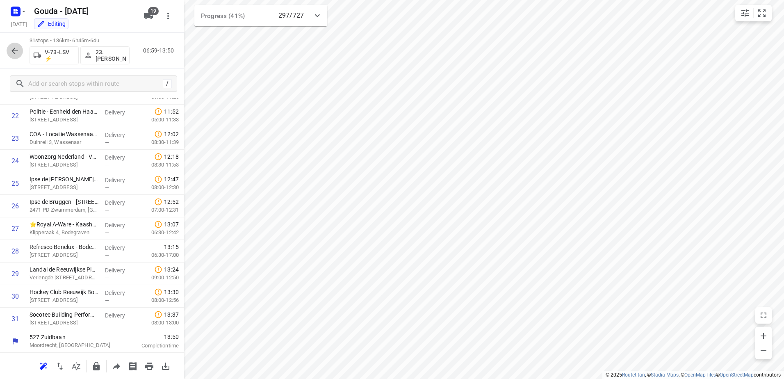
click at [7, 49] on button "button" at bounding box center [15, 51] width 16 height 16
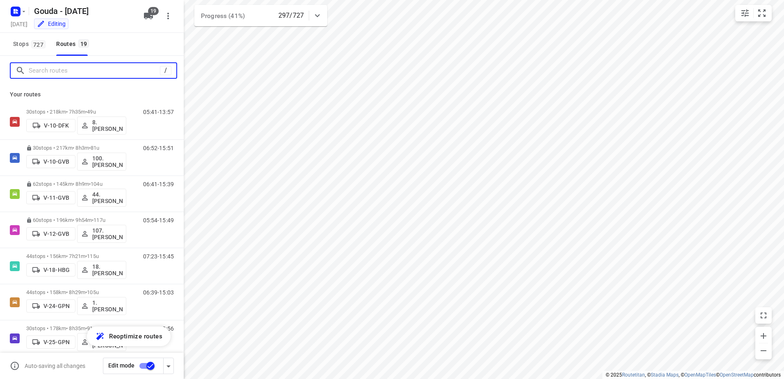
click at [50, 77] on input "Search routes" at bounding box center [94, 70] width 131 height 13
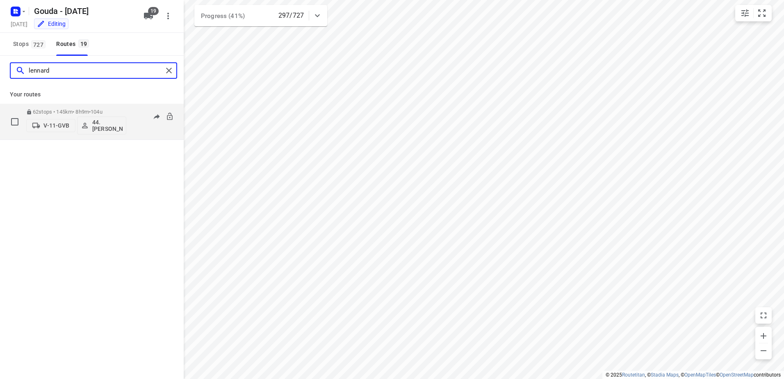
type input "lennard"
click at [83, 107] on div "62 stops • 145km • 8h9m • 104u V-11-GVB 44. [PERSON_NAME]" at bounding box center [76, 122] width 100 height 34
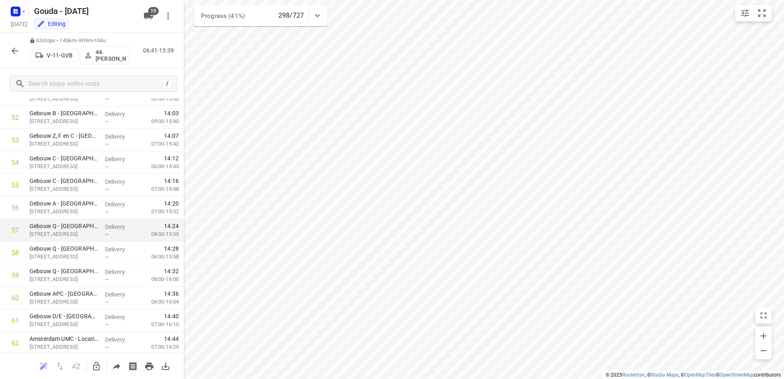
scroll to position [1207, 0]
click at [9, 46] on button "button" at bounding box center [15, 51] width 16 height 16
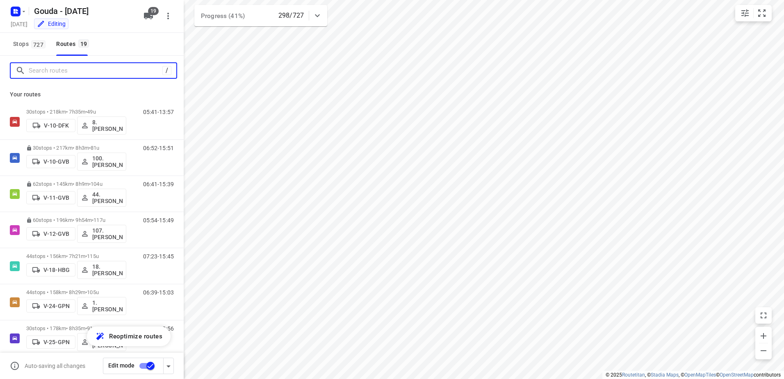
click at [45, 64] on input "Search routes" at bounding box center [96, 70] width 134 height 13
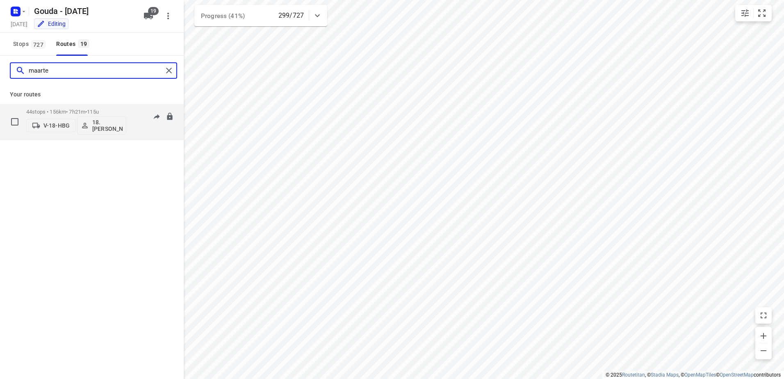
type input "maarte"
click at [87, 109] on span "•" at bounding box center [86, 112] width 2 height 6
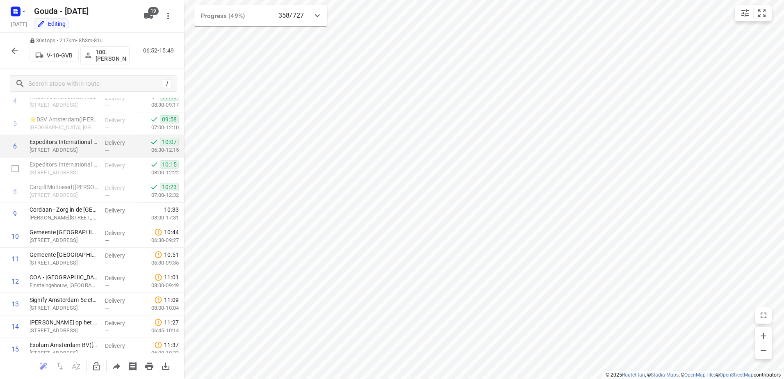
scroll to position [117, 0]
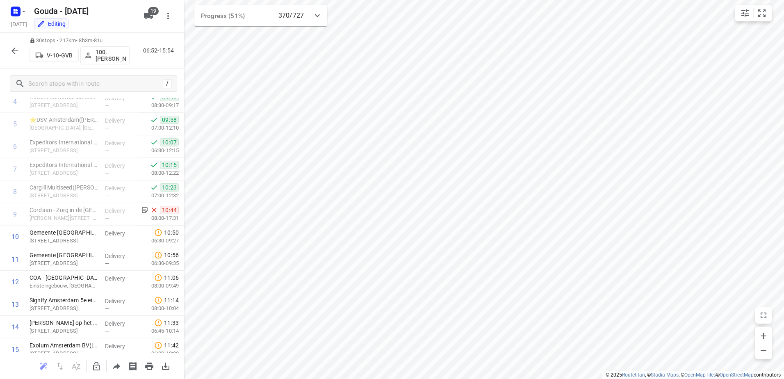
click at [15, 51] on icon "button" at bounding box center [15, 51] width 10 height 10
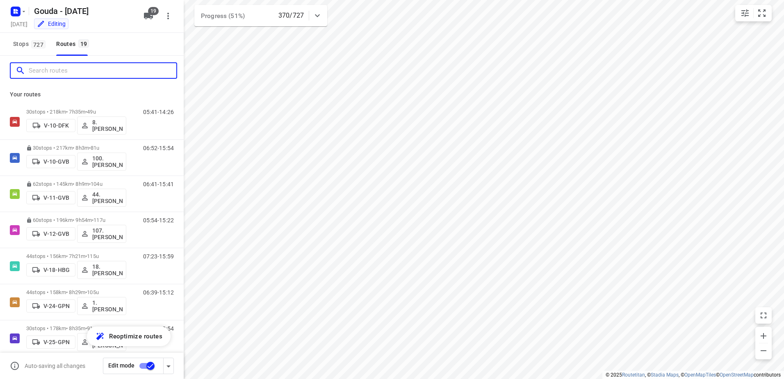
click at [59, 70] on input "Search routes" at bounding box center [103, 70] width 148 height 13
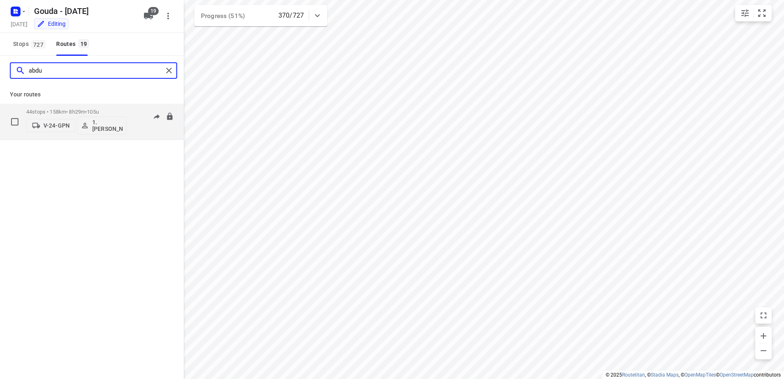
type input "abdu"
click at [76, 105] on div "44 stops • 158km • 8h29m • 105u V-24-GPN 1. Abdul Shadeh" at bounding box center [76, 122] width 100 height 34
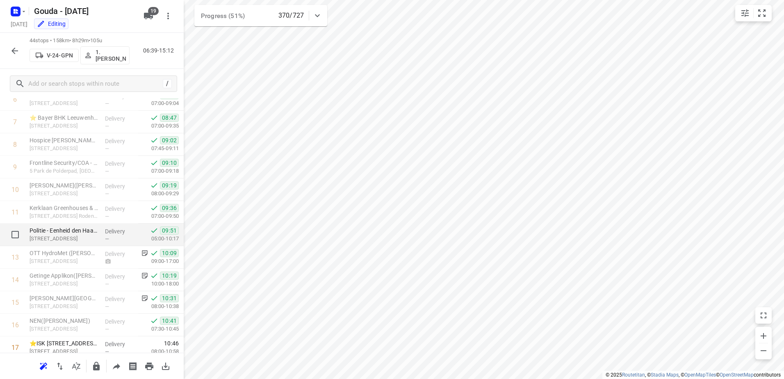
scroll to position [205, 0]
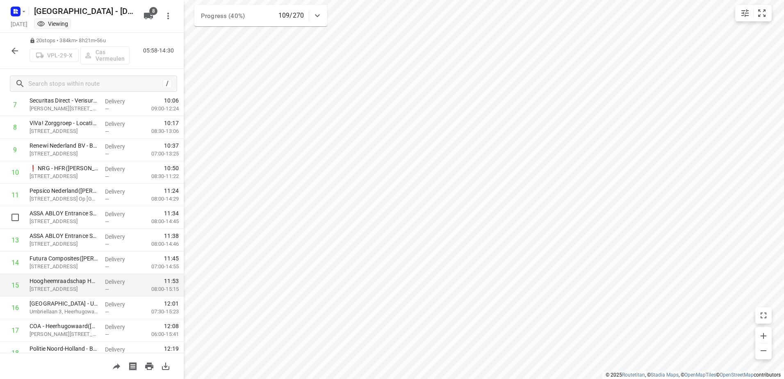
scroll to position [260, 0]
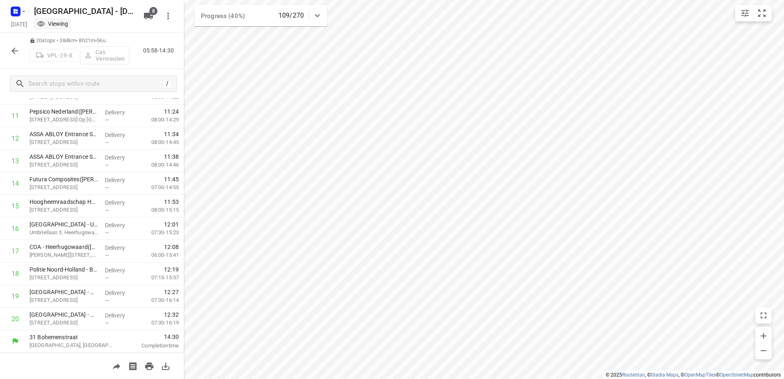
click at [11, 51] on icon "button" at bounding box center [15, 51] width 10 height 10
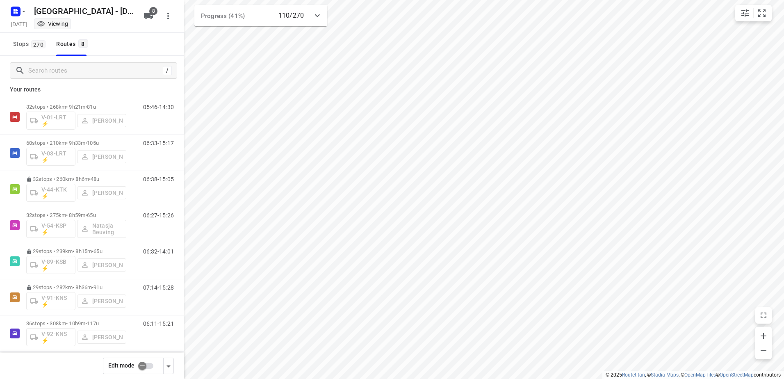
scroll to position [0, 0]
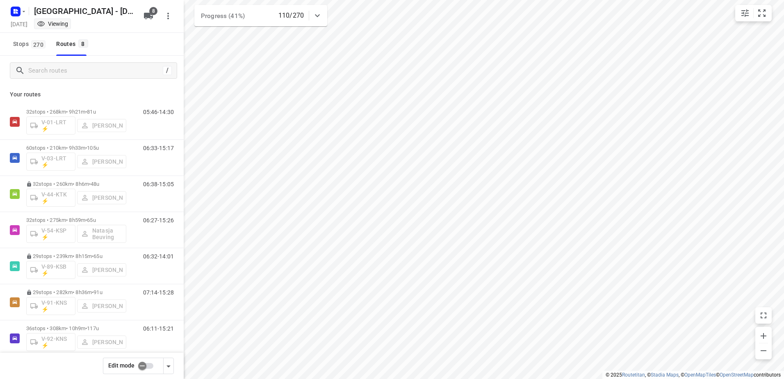
click at [8, 14] on div at bounding box center [17, 11] width 20 height 16
click at [20, 11] on rect "button" at bounding box center [16, 12] width 10 height 10
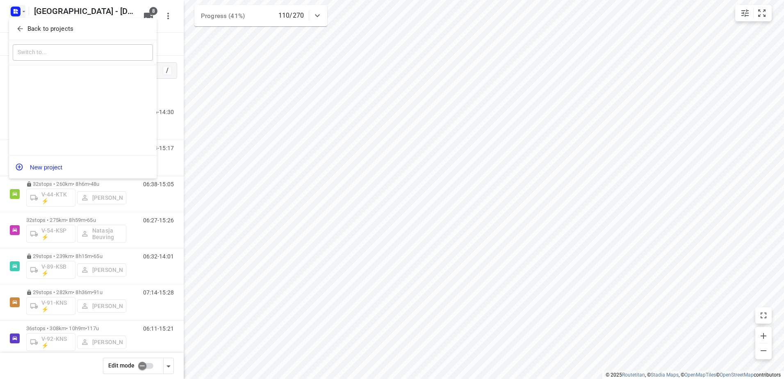
click at [37, 27] on p "Back to projects" at bounding box center [50, 28] width 46 height 9
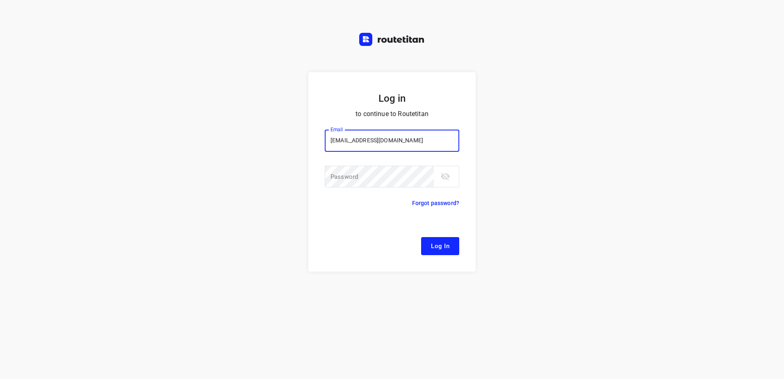
type input "remco@fruitopjewerk.nl"
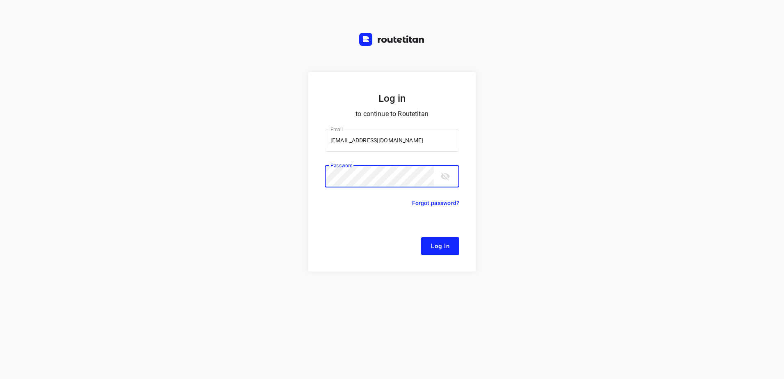
click at [421, 237] on button "Log In" at bounding box center [440, 246] width 38 height 18
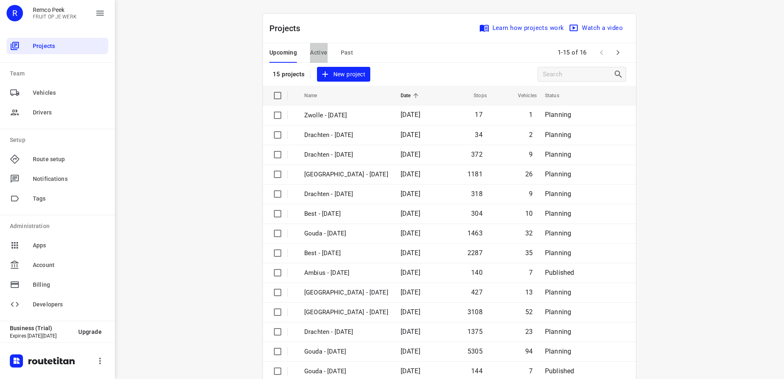
click at [314, 50] on span "Active" at bounding box center [318, 53] width 17 height 10
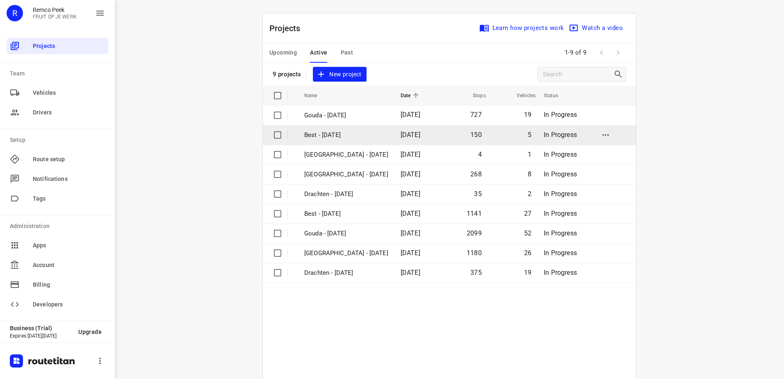
click at [353, 135] on p "Best - Thursday" at bounding box center [346, 134] width 84 height 9
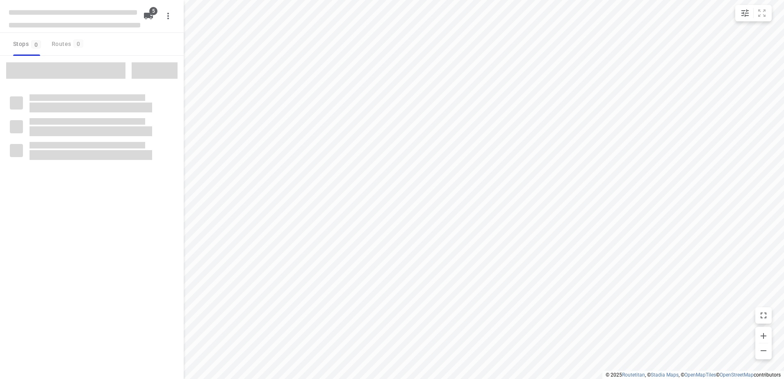
checkbox input "true"
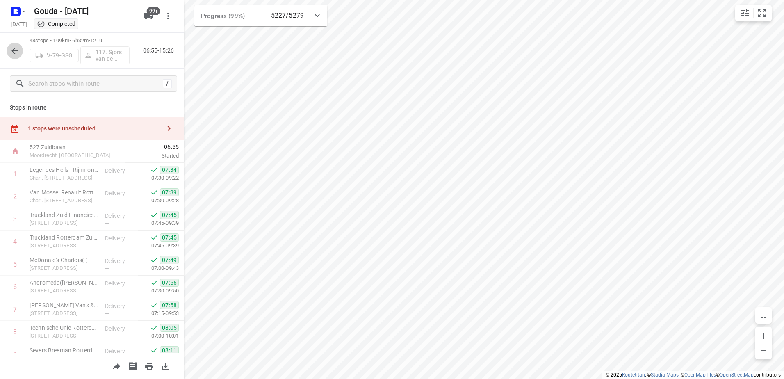
click at [14, 55] on icon "button" at bounding box center [15, 51] width 10 height 10
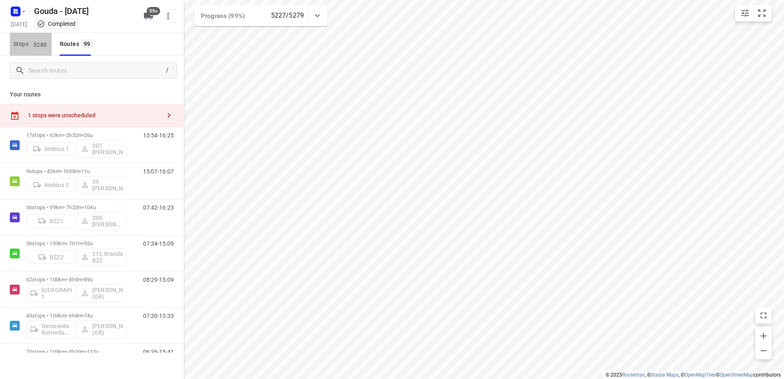
click at [31, 44] on span "Stops 5280" at bounding box center [32, 44] width 39 height 10
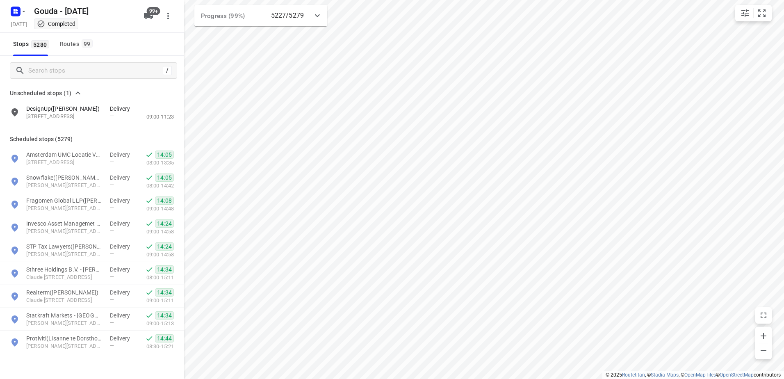
click at [72, 59] on div "/" at bounding box center [92, 71] width 184 height 30
click at [72, 63] on div "/" at bounding box center [93, 70] width 167 height 16
click at [136, 77] on input "Search stops" at bounding box center [103, 70] width 148 height 13
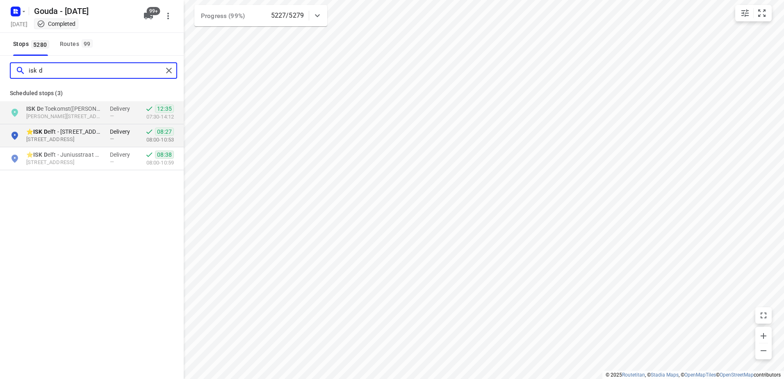
type input "isk d"
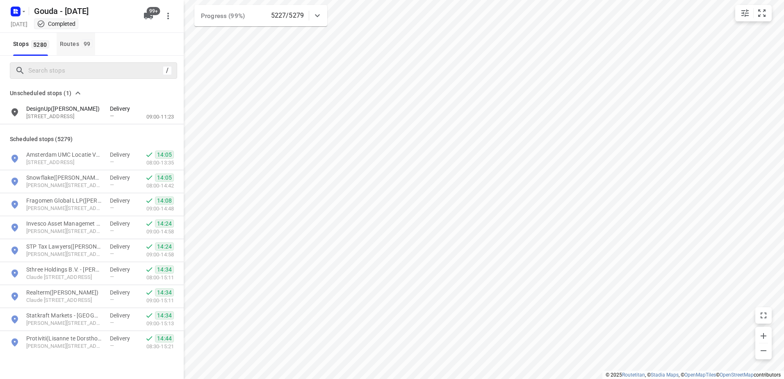
click at [93, 49] on button "Routes 99" at bounding box center [76, 44] width 39 height 23
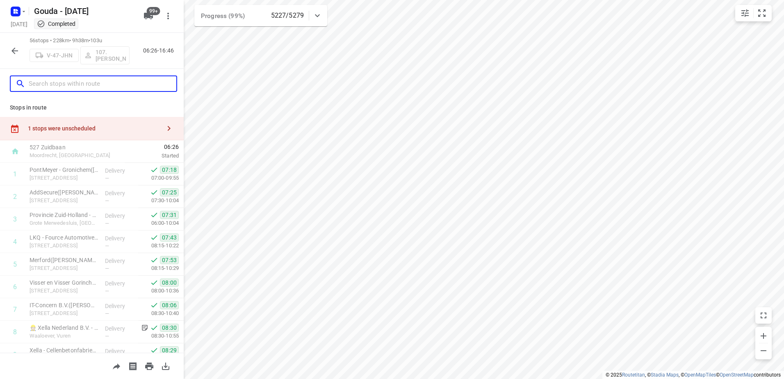
click at [95, 84] on input "text" at bounding box center [103, 83] width 148 height 13
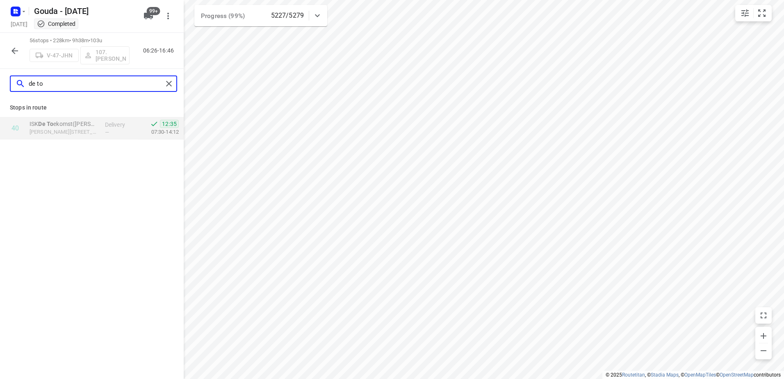
type input "de to"
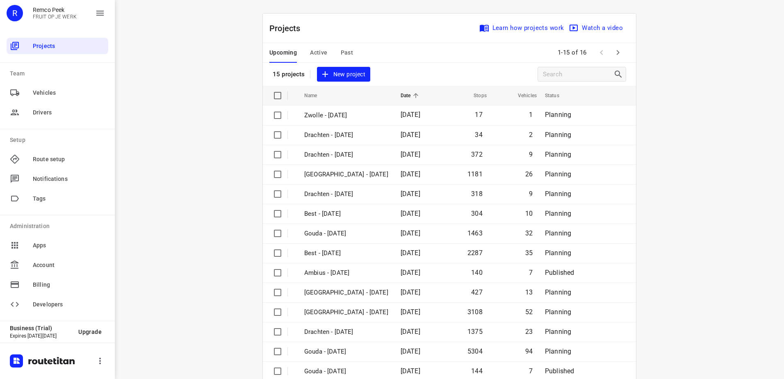
click at [348, 51] on span "Past" at bounding box center [347, 53] width 13 height 10
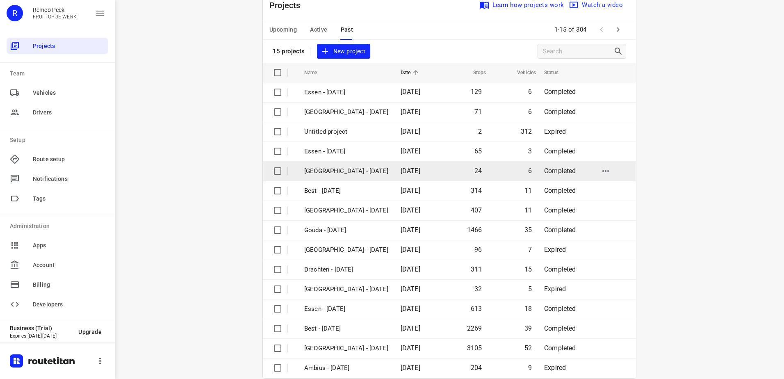
scroll to position [36, 0]
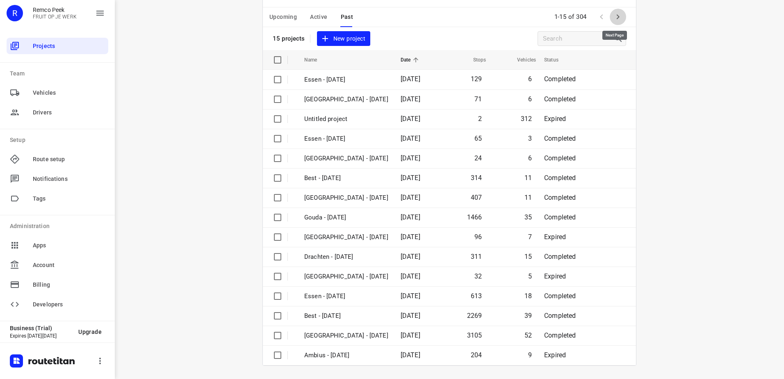
click at [613, 14] on icon "button" at bounding box center [618, 17] width 10 height 10
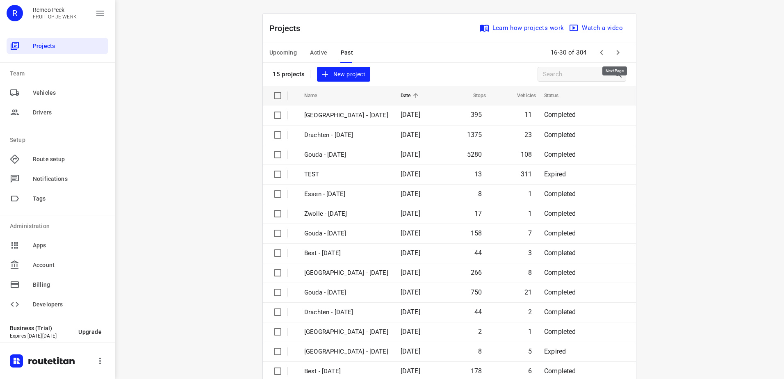
click at [614, 48] on icon "button" at bounding box center [618, 53] width 10 height 10
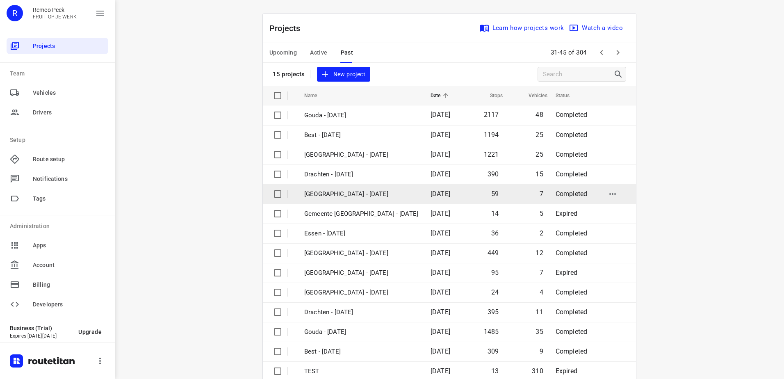
scroll to position [36, 0]
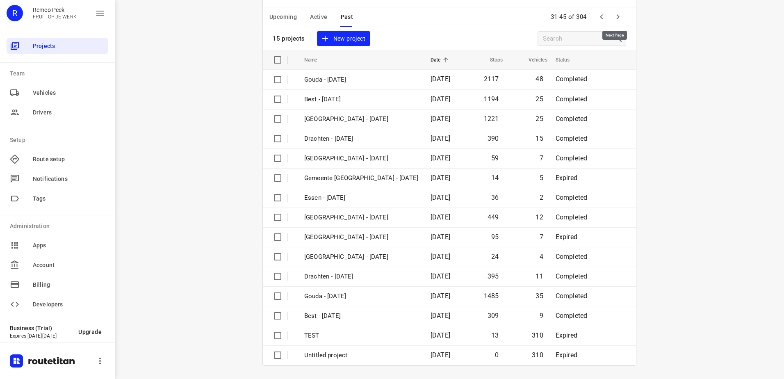
click at [618, 19] on icon "button" at bounding box center [618, 17] width 10 height 10
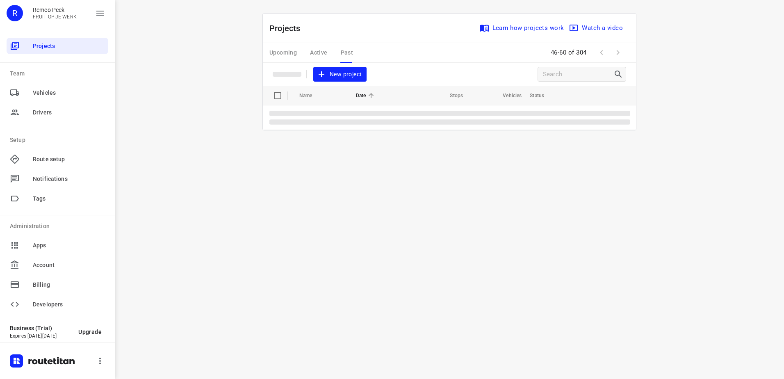
scroll to position [0, 0]
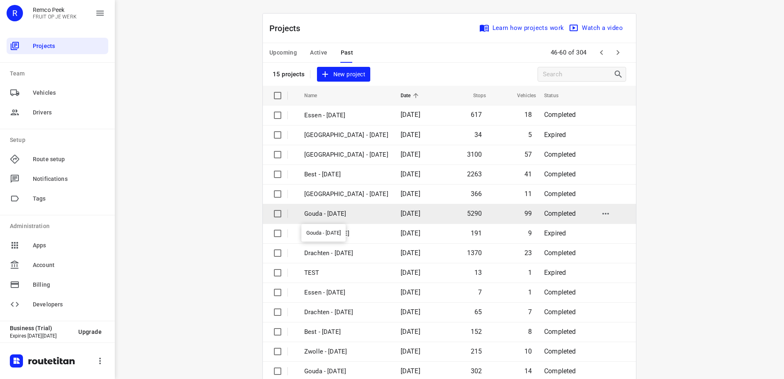
click at [374, 215] on p "Gouda - [DATE]" at bounding box center [346, 213] width 84 height 9
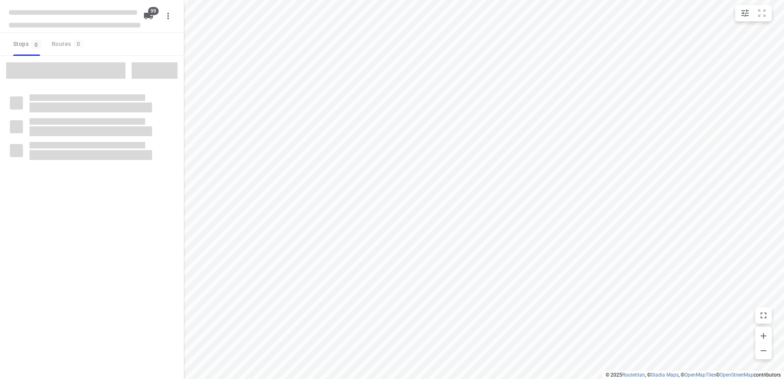
checkbox input "true"
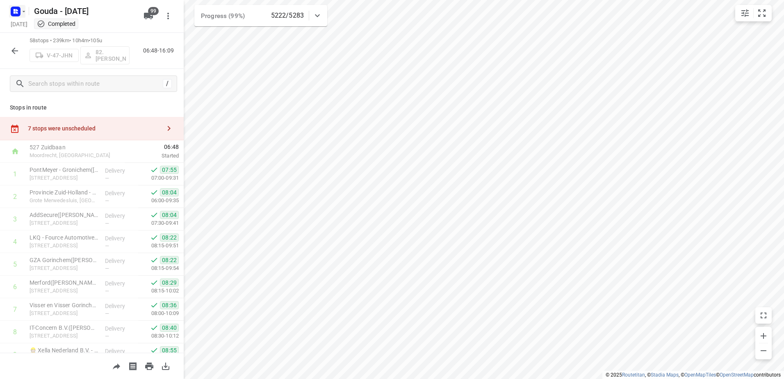
click at [18, 14] on rect "button" at bounding box center [16, 12] width 10 height 10
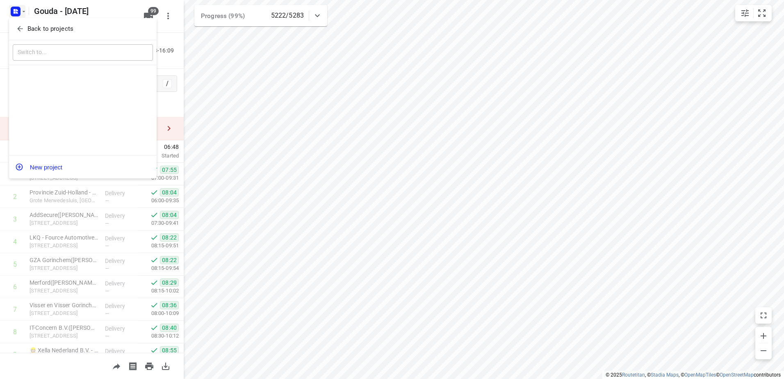
click at [23, 20] on div "Back to projects" at bounding box center [83, 29] width 148 height 22
click at [28, 28] on p "Back to projects" at bounding box center [50, 28] width 46 height 9
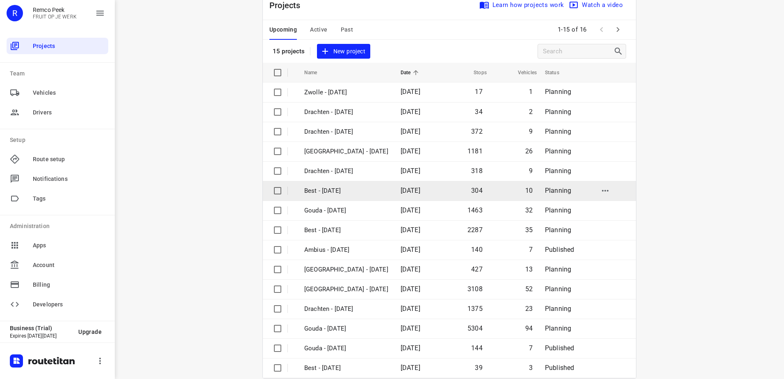
scroll to position [36, 0]
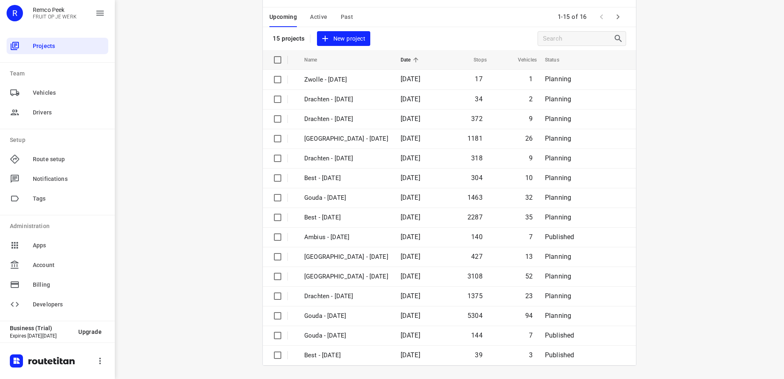
click at [321, 15] on span "Active" at bounding box center [318, 17] width 17 height 10
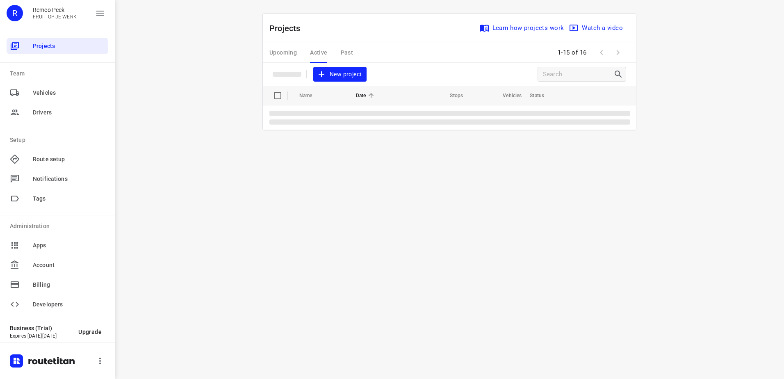
scroll to position [0, 0]
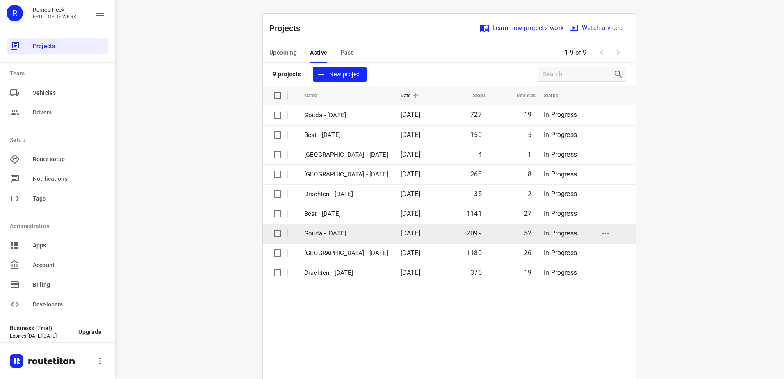
click at [400, 232] on span "[DATE]" at bounding box center [410, 233] width 20 height 8
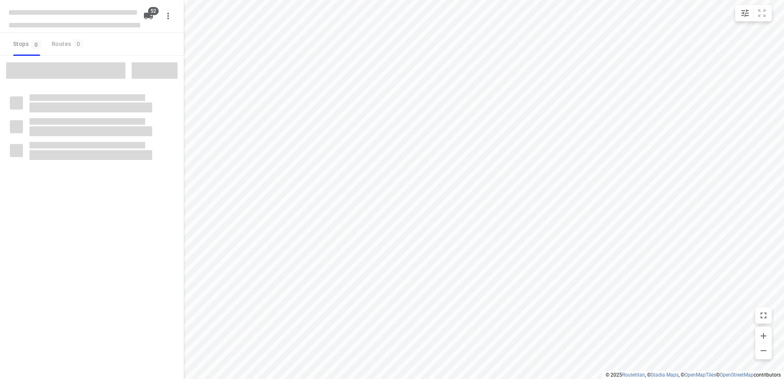
checkbox input "true"
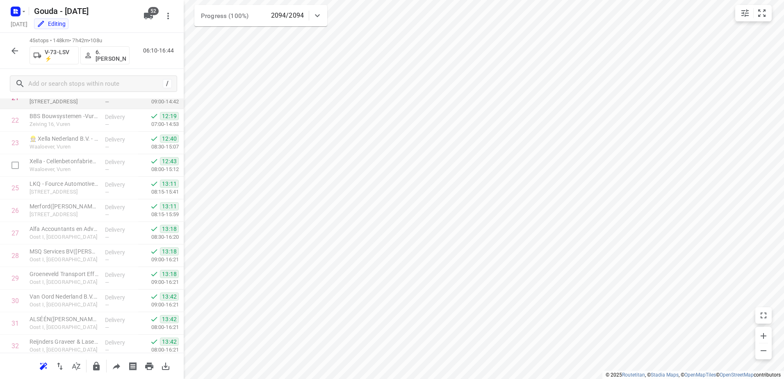
scroll to position [492, 0]
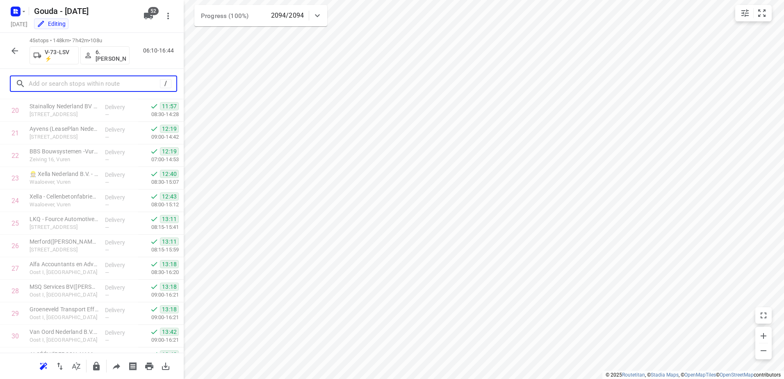
click at [98, 88] on input "text" at bounding box center [94, 83] width 131 height 13
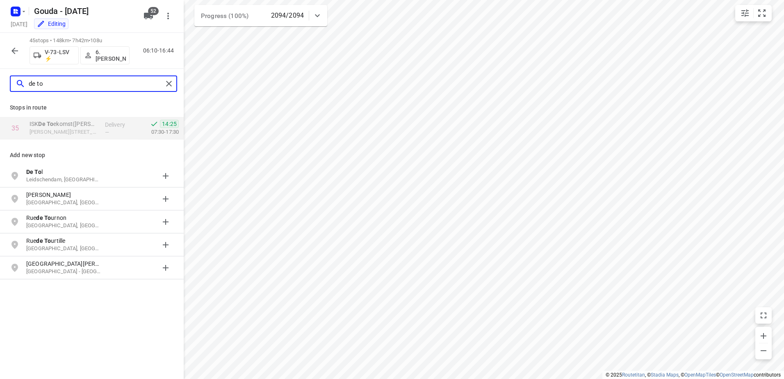
type input "de to"
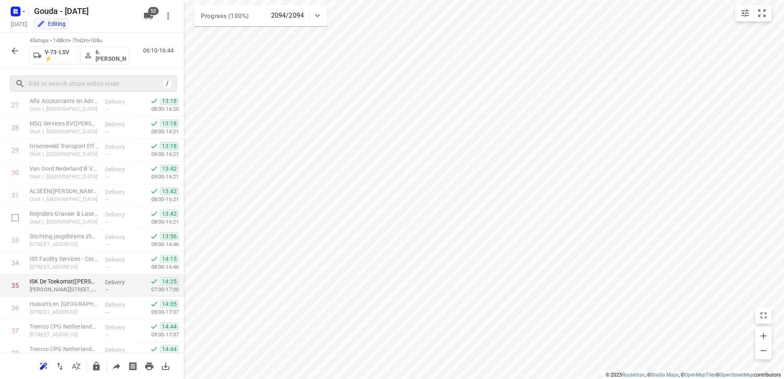
scroll to position [656, 0]
